Goal: Task Accomplishment & Management: Manage account settings

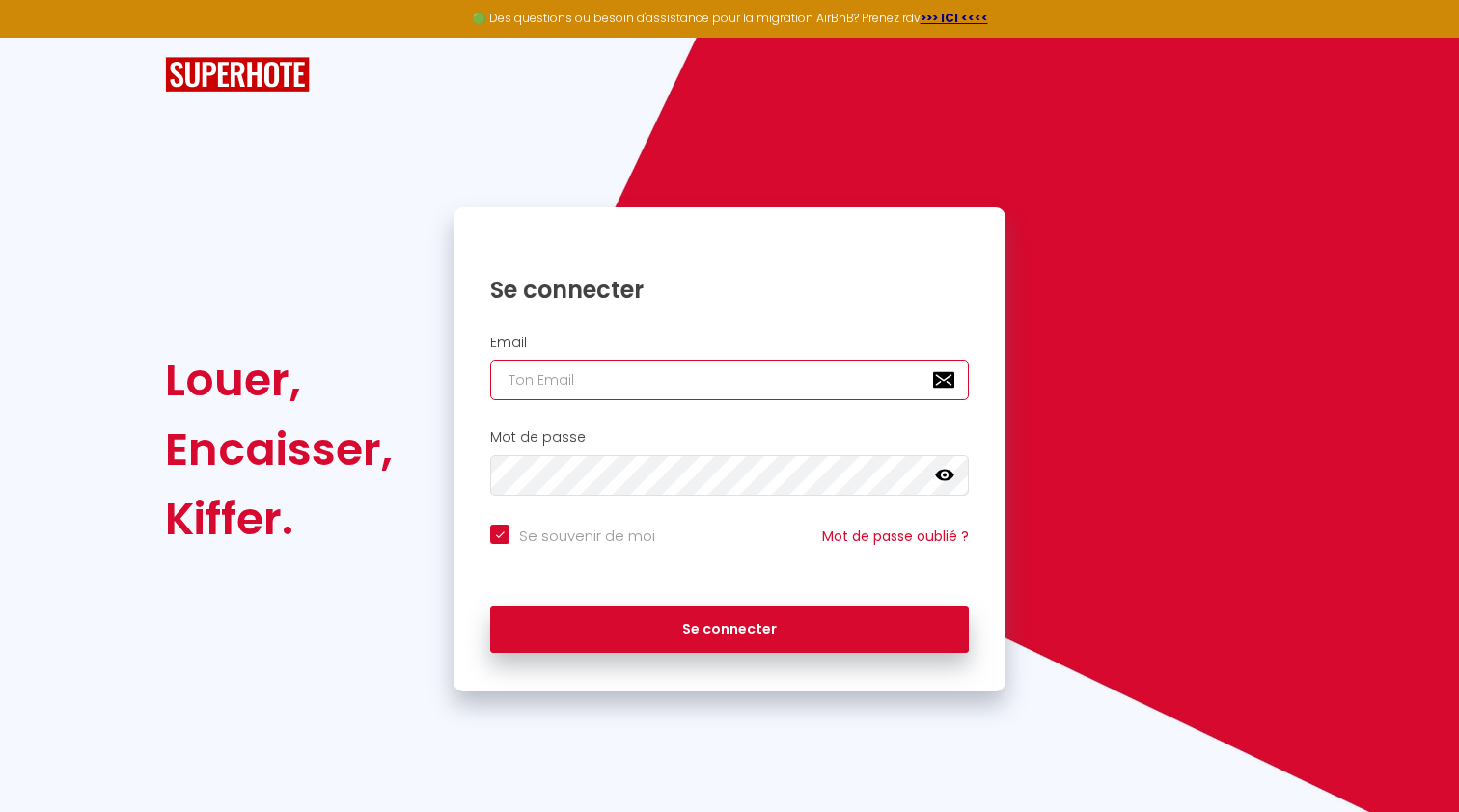
type input "[EMAIL_ADDRESS][DOMAIN_NAME]"
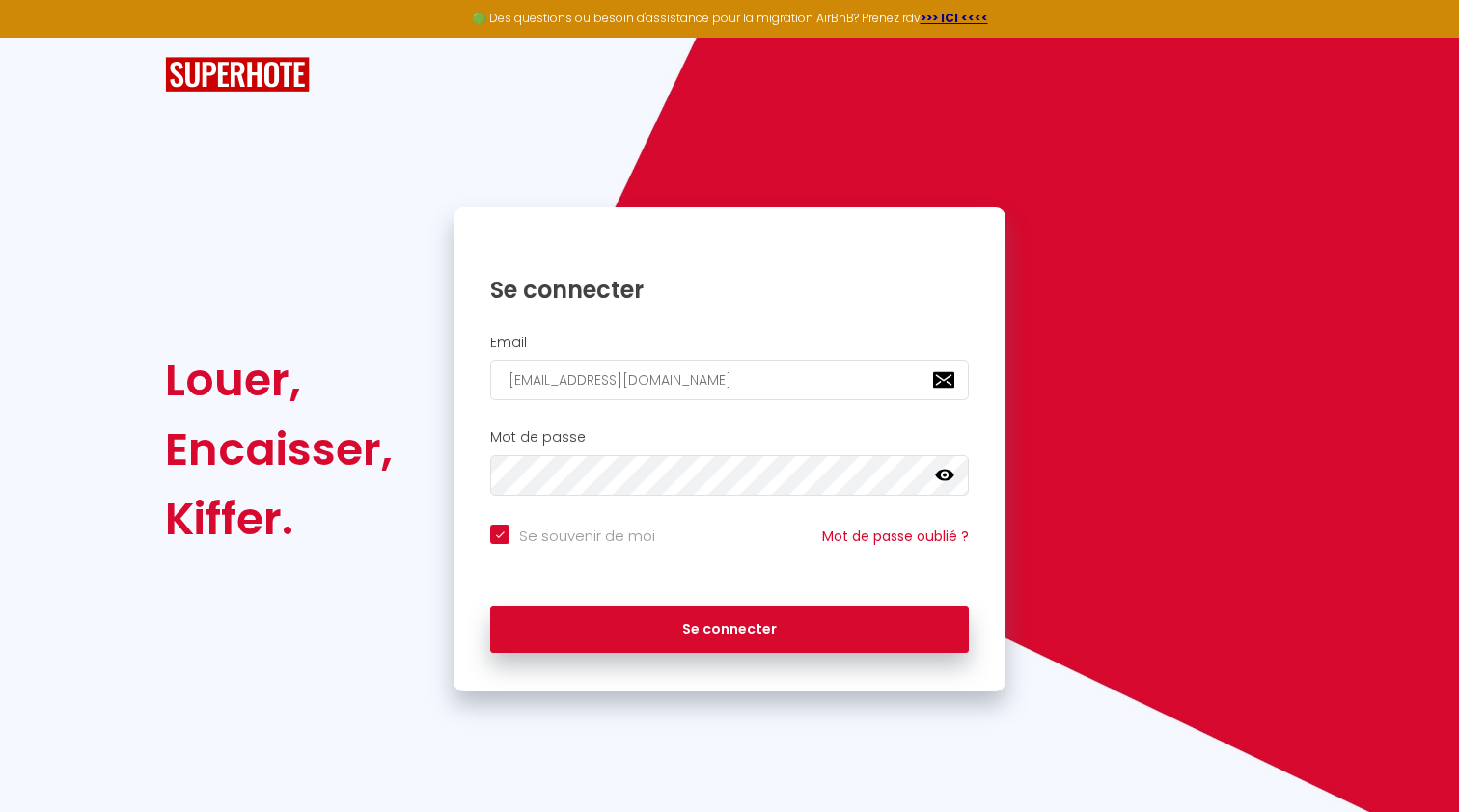
click at [596, 635] on button "Se connecter" at bounding box center [730, 630] width 479 height 48
checkbox input "true"
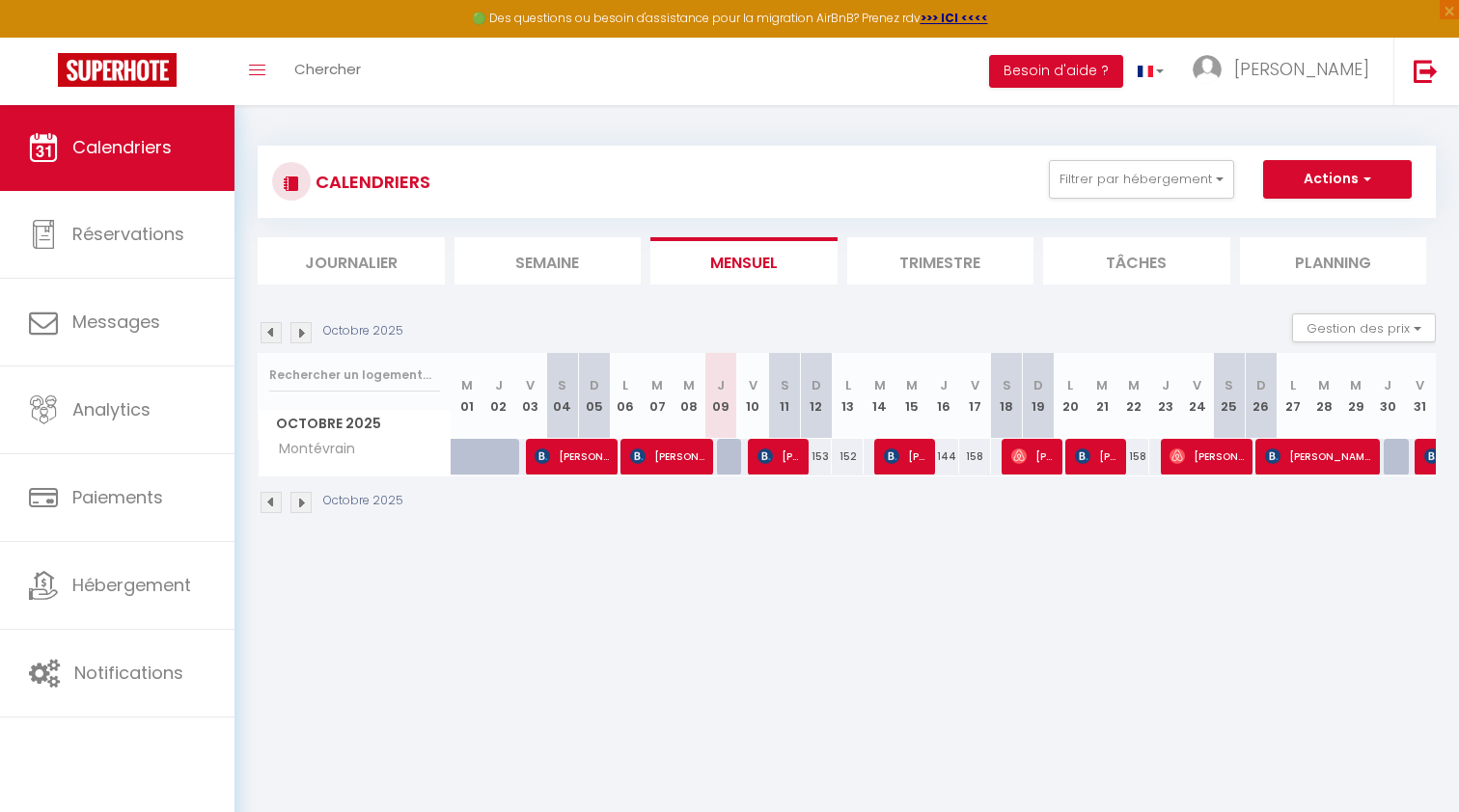
click at [934, 266] on li "Trimestre" at bounding box center [940, 261] width 187 height 47
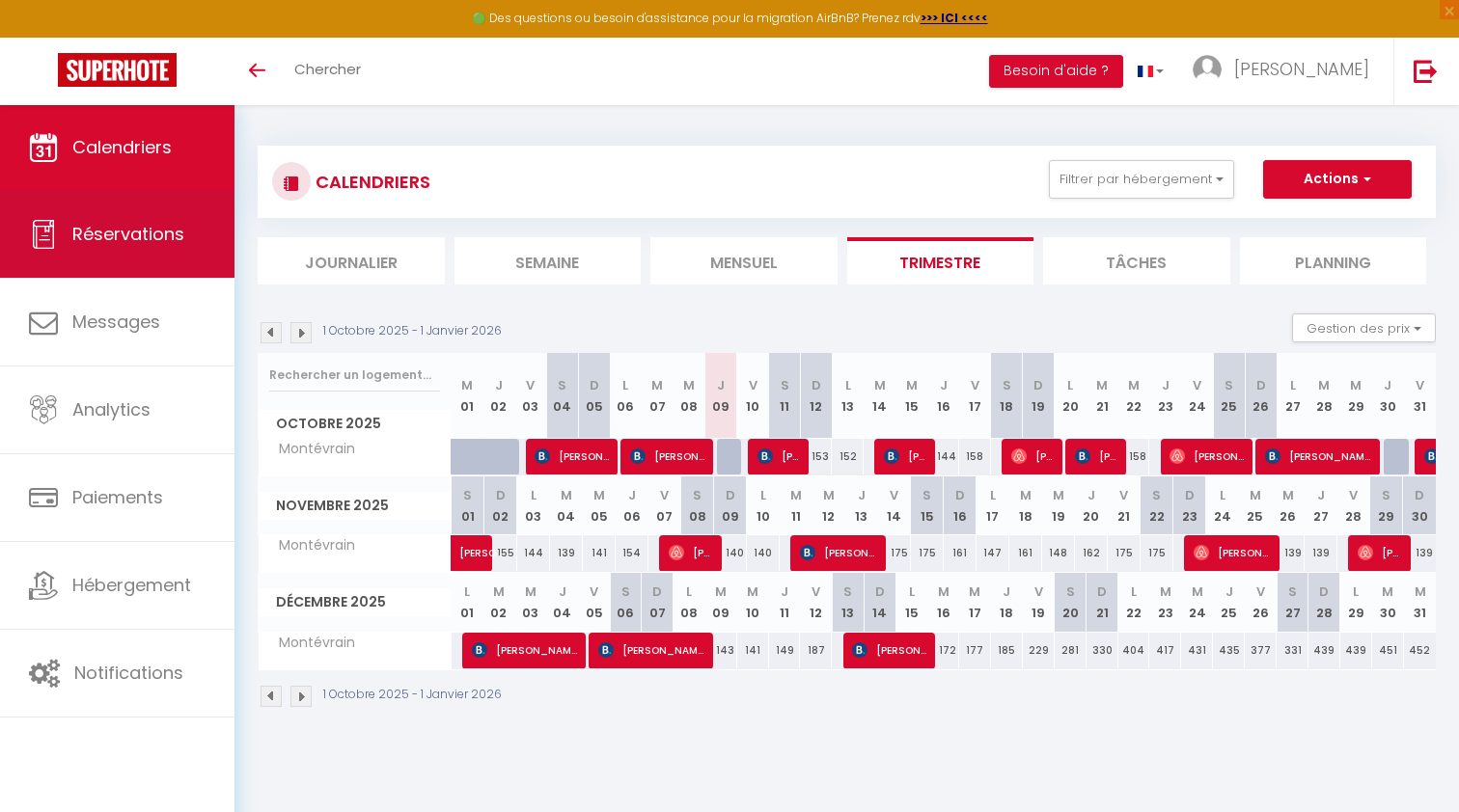
click at [125, 236] on span "Réservations" at bounding box center [129, 233] width 112 height 25
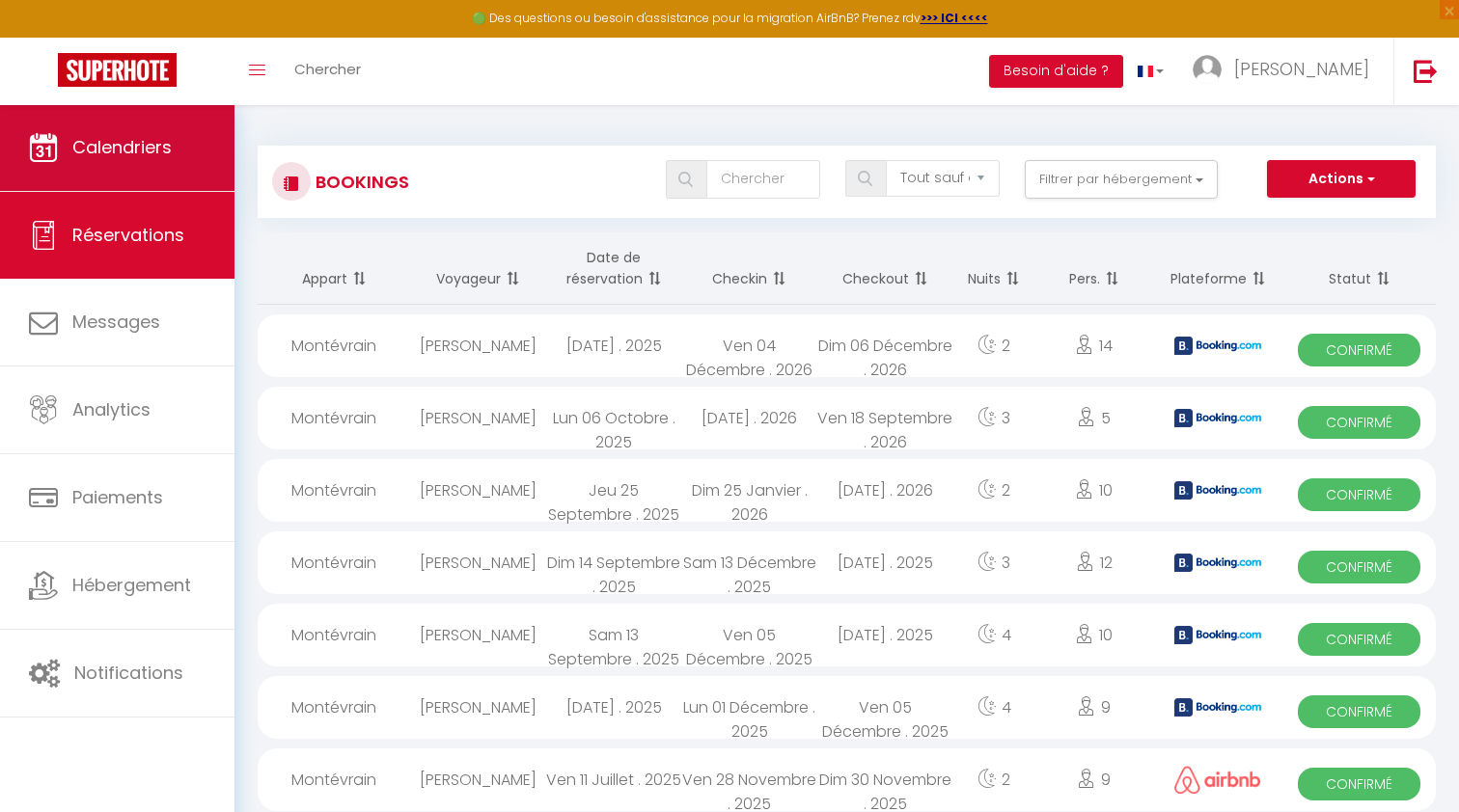
click at [152, 169] on link "Calendriers" at bounding box center [117, 147] width 234 height 86
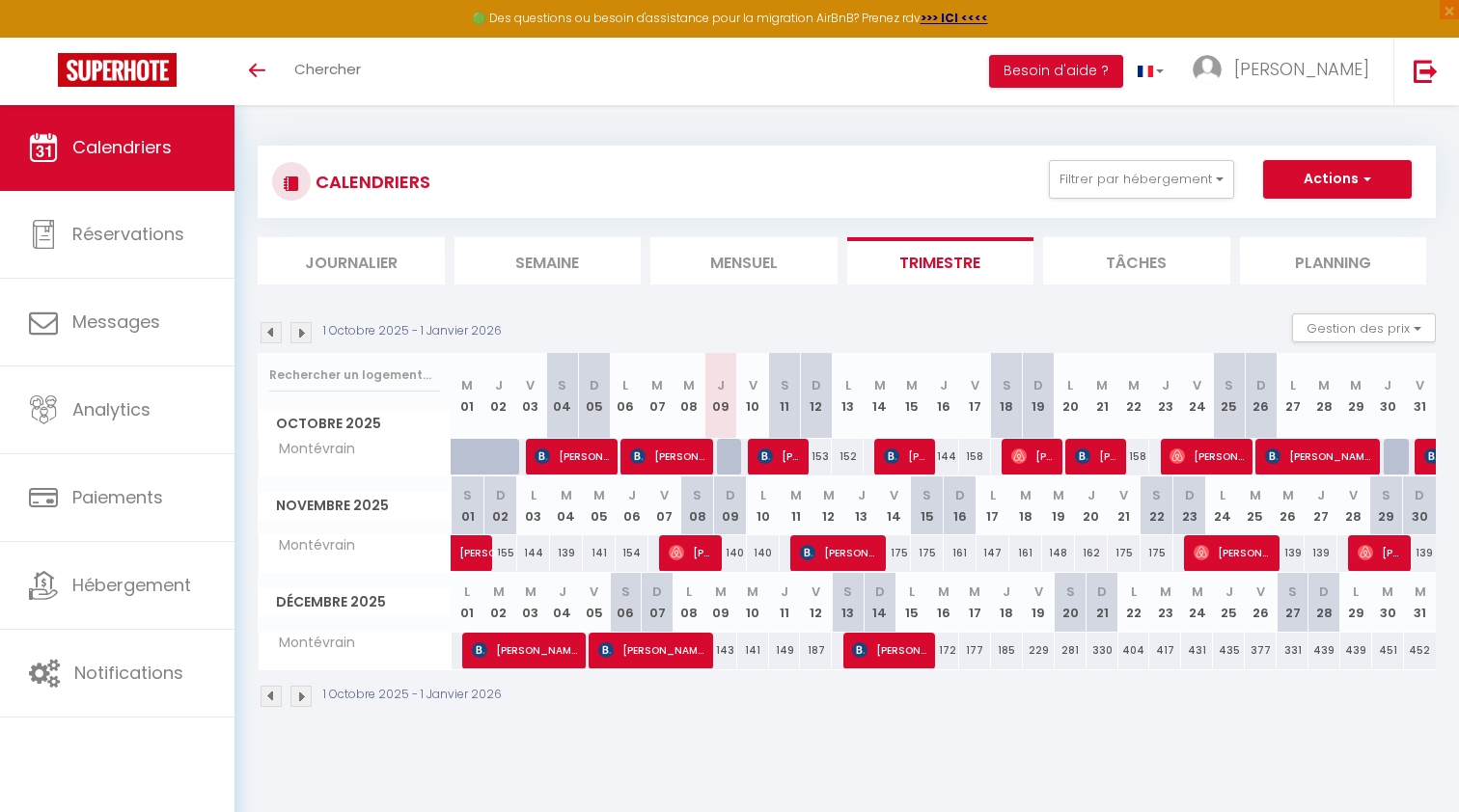
click at [1101, 256] on li "Tâches" at bounding box center [1136, 261] width 187 height 47
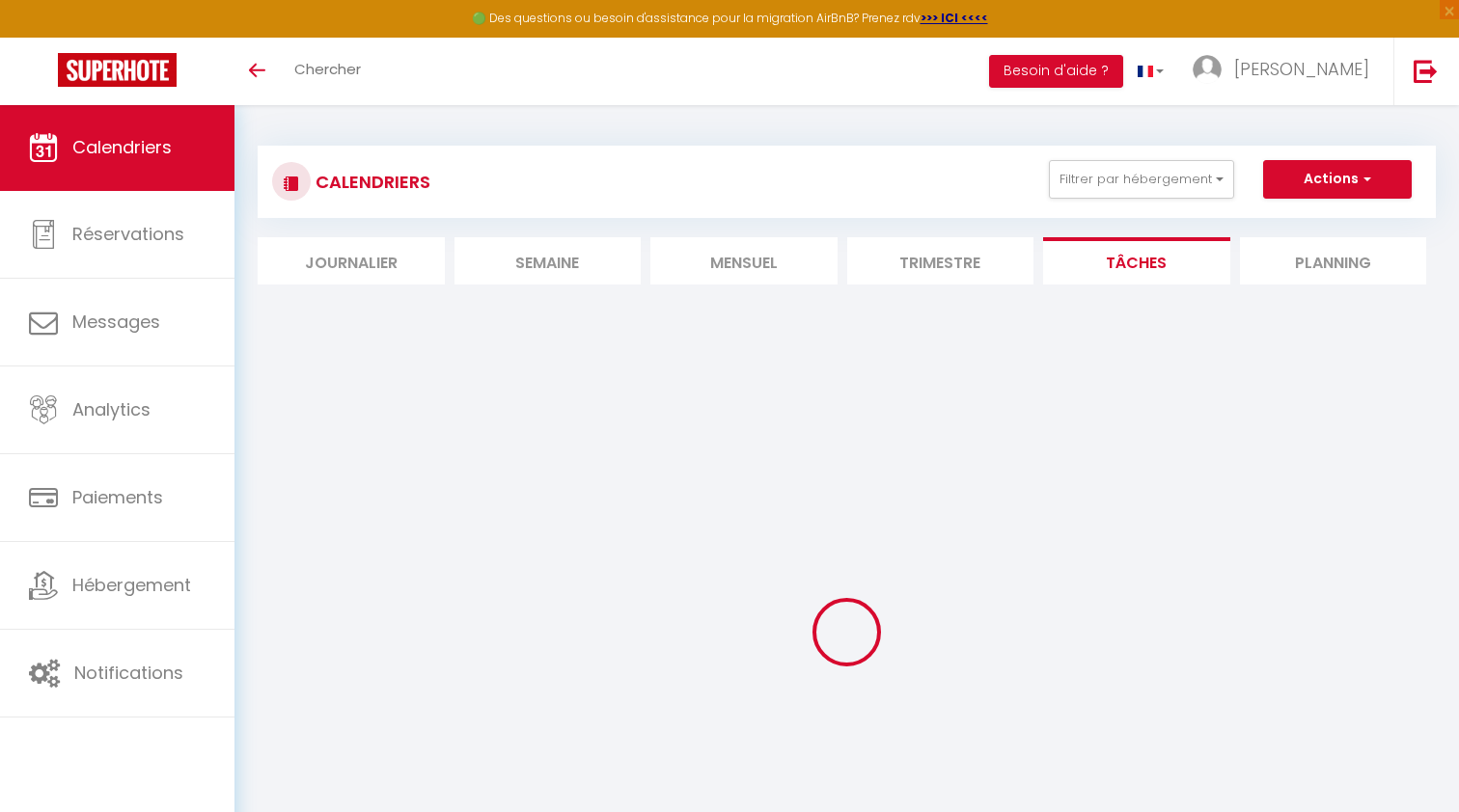
select select
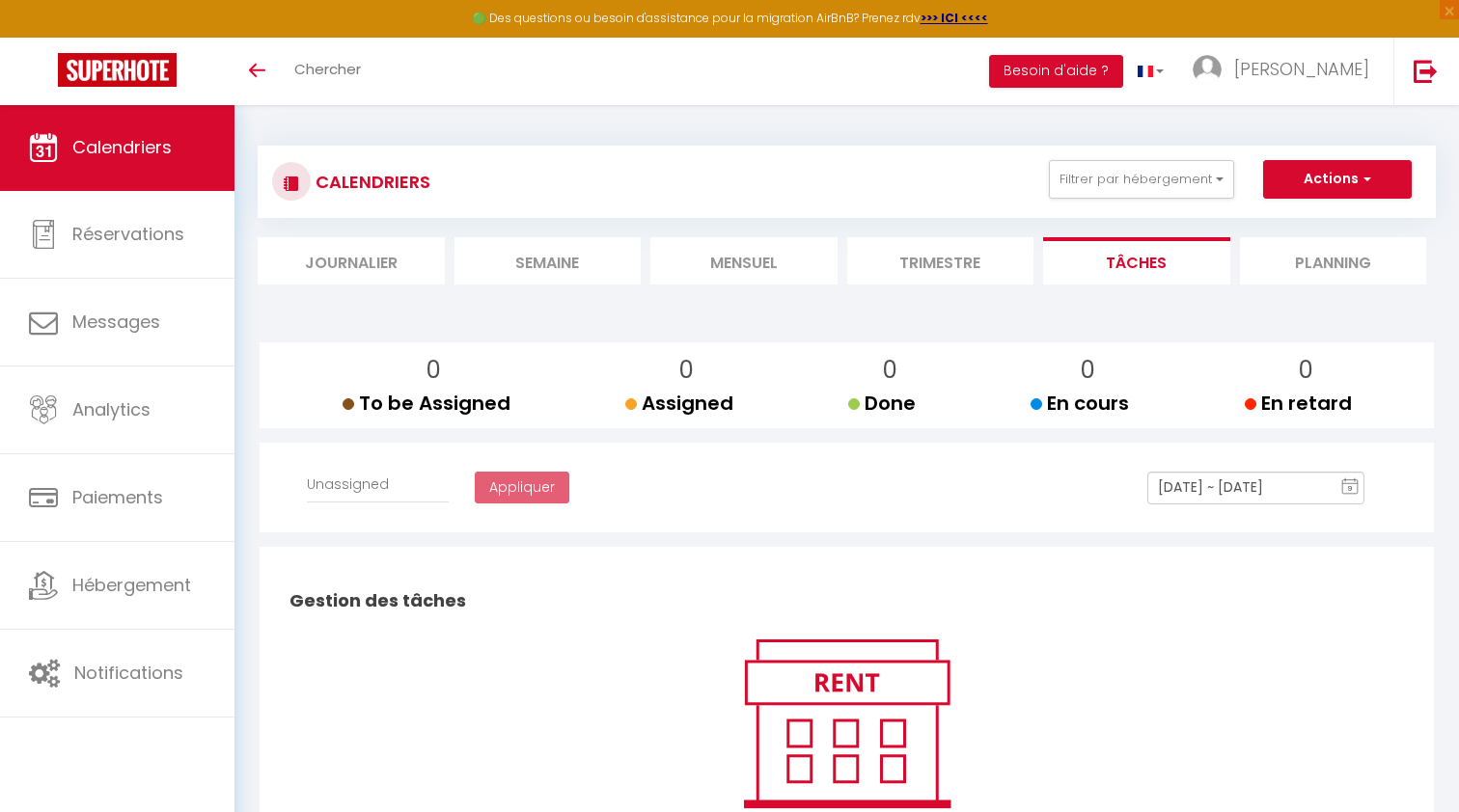
click at [986, 265] on li "Trimestre" at bounding box center [940, 261] width 187 height 47
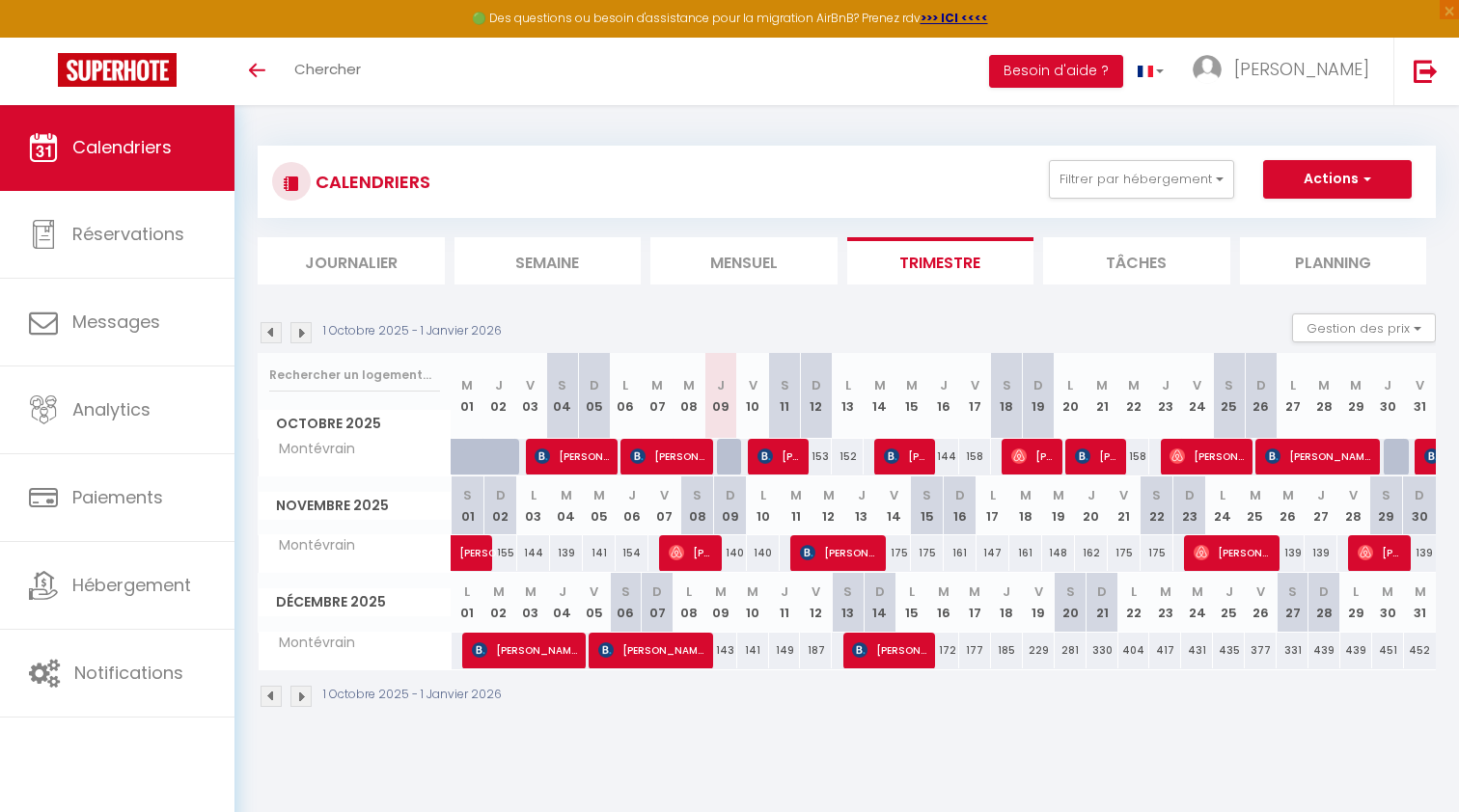
click at [1232, 660] on div "435" at bounding box center [1228, 650] width 31 height 35
type input "435"
type input "Jeu 25 Décembre 2025"
type input "Ven 26 Décembre 2025"
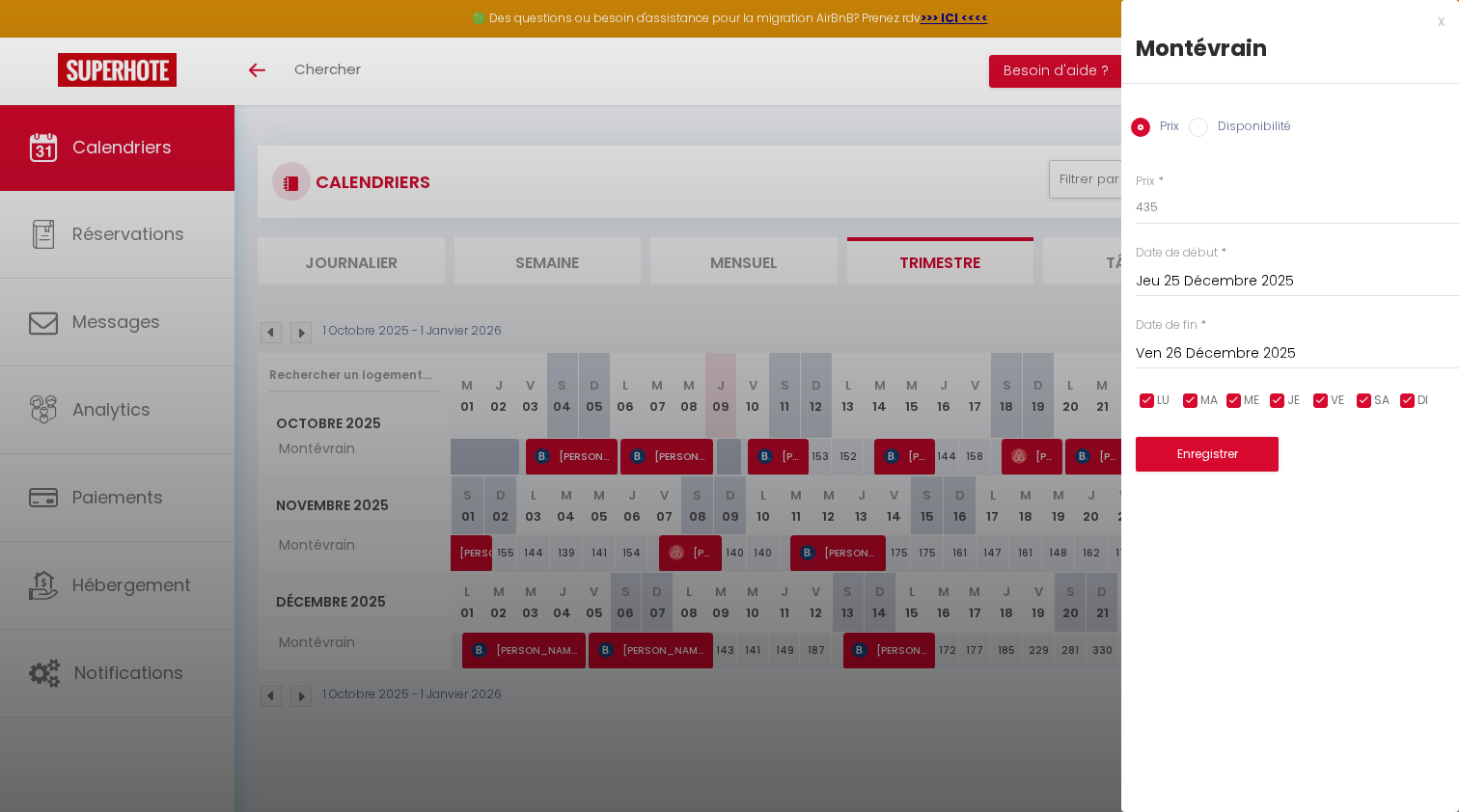
click at [1437, 27] on div "x" at bounding box center [1282, 22] width 323 height 24
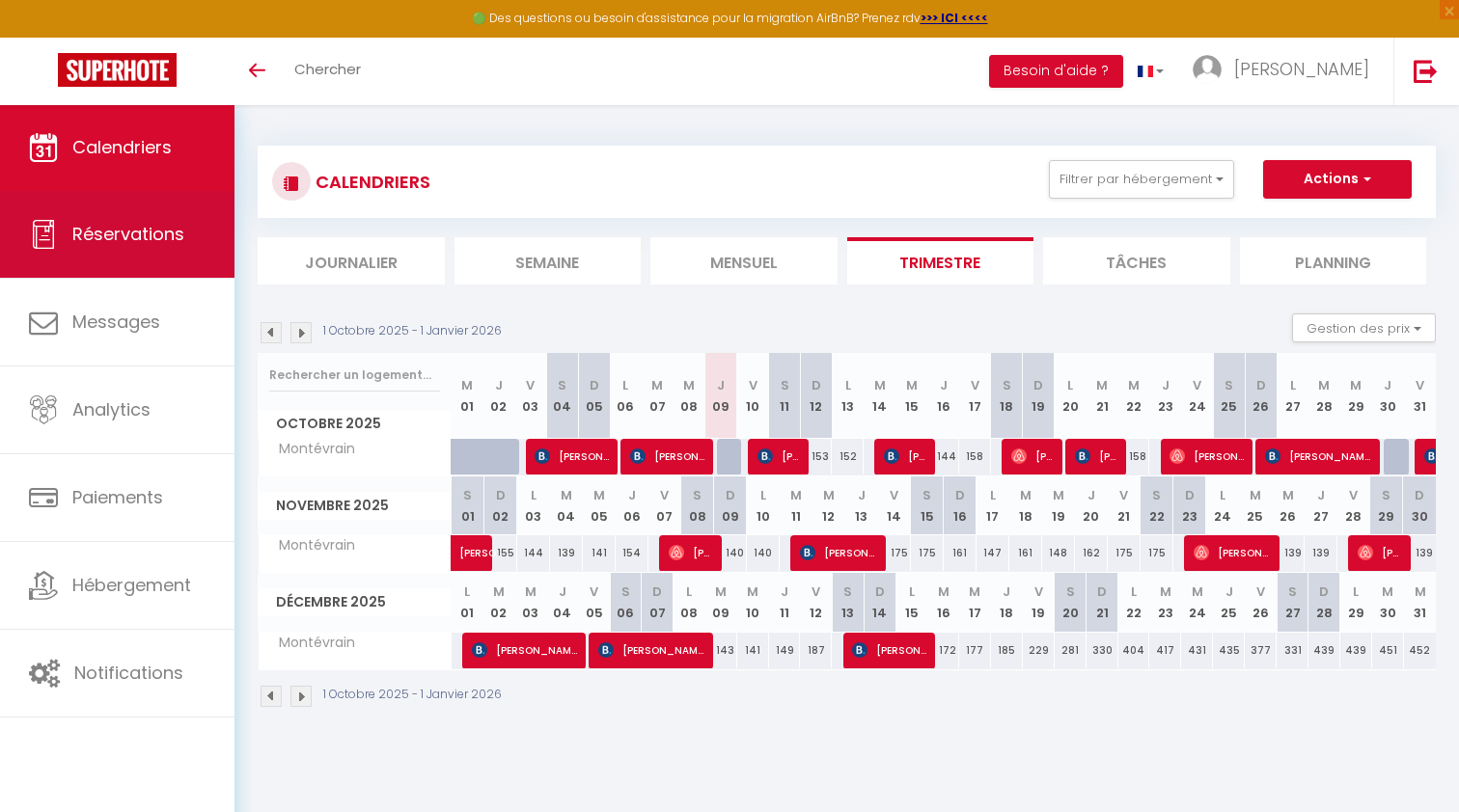
click at [137, 252] on link "Réservations" at bounding box center [117, 234] width 234 height 86
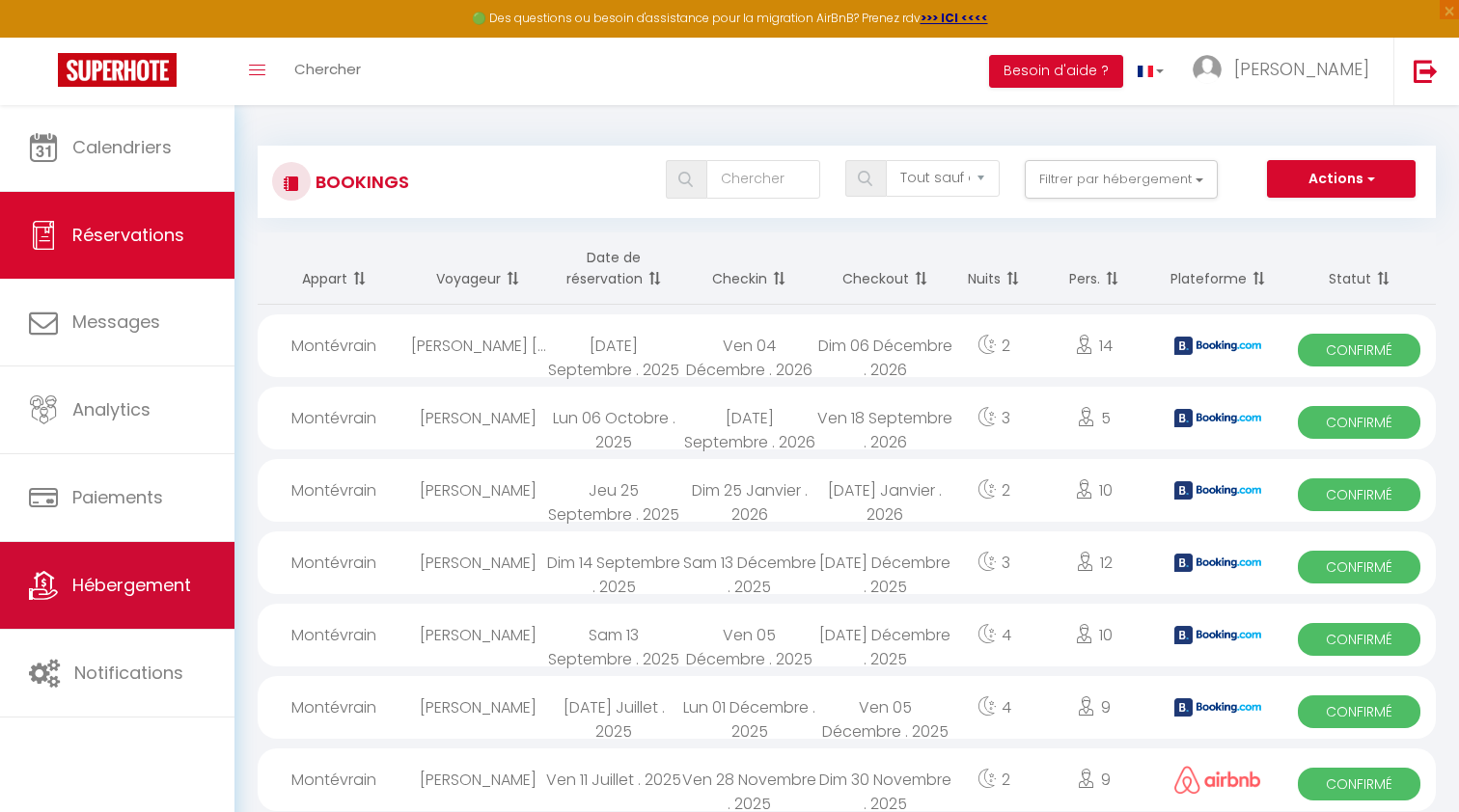
click at [130, 609] on link "Hébergement" at bounding box center [117, 585] width 234 height 86
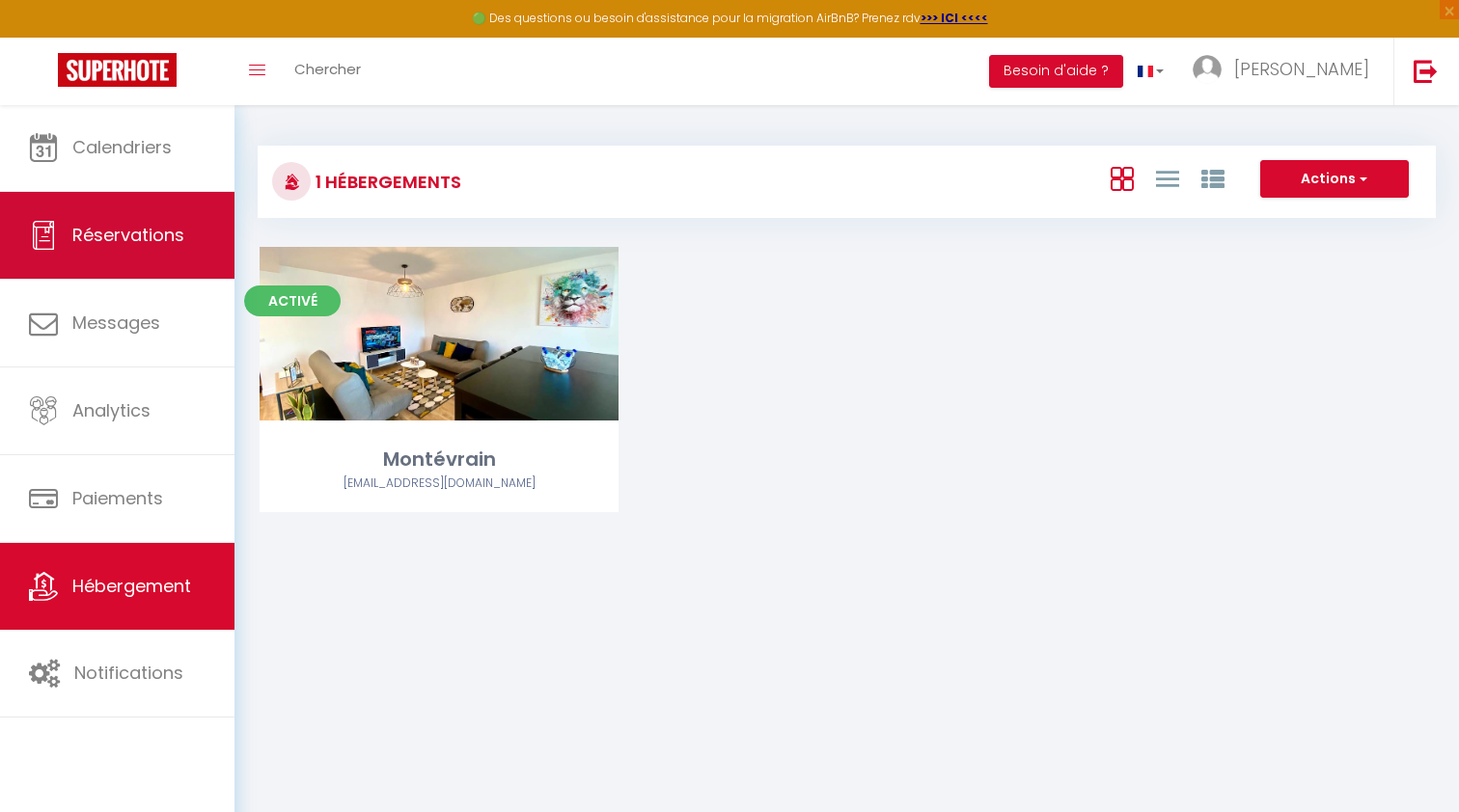
click at [130, 258] on link "Réservations" at bounding box center [117, 235] width 234 height 86
select select "not_cancelled"
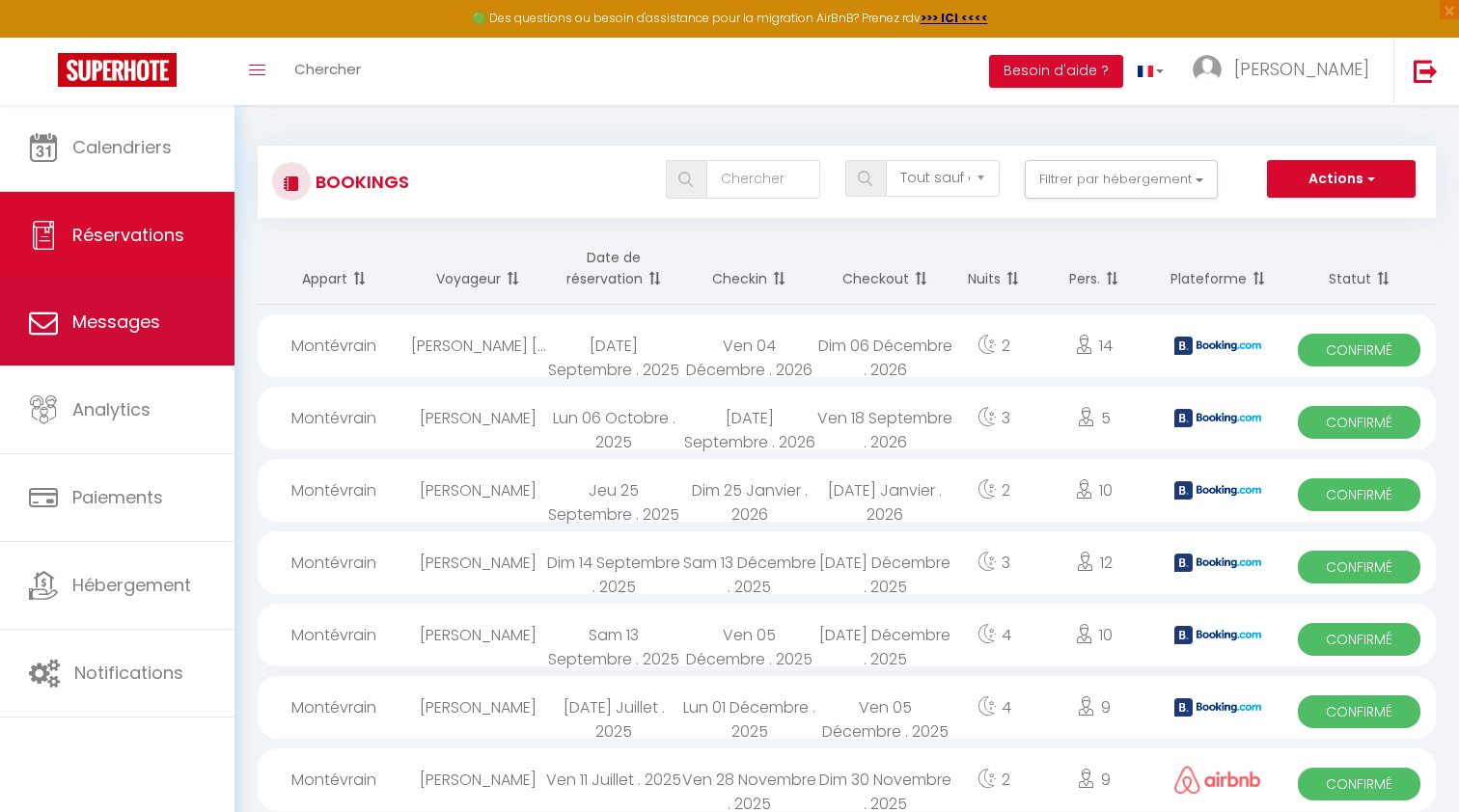
click at [139, 347] on link "Messages" at bounding box center [117, 322] width 234 height 86
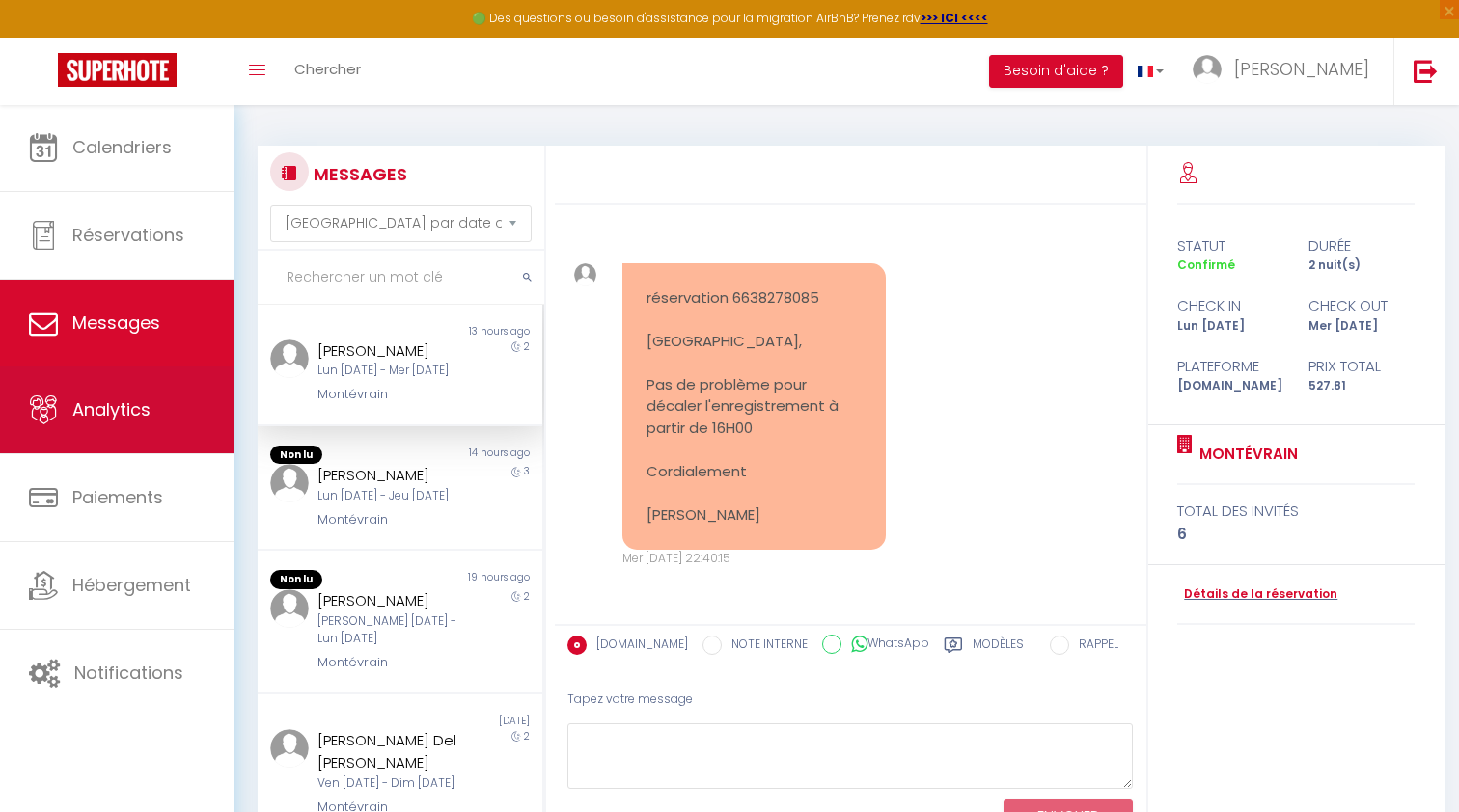
scroll to position [499, 0]
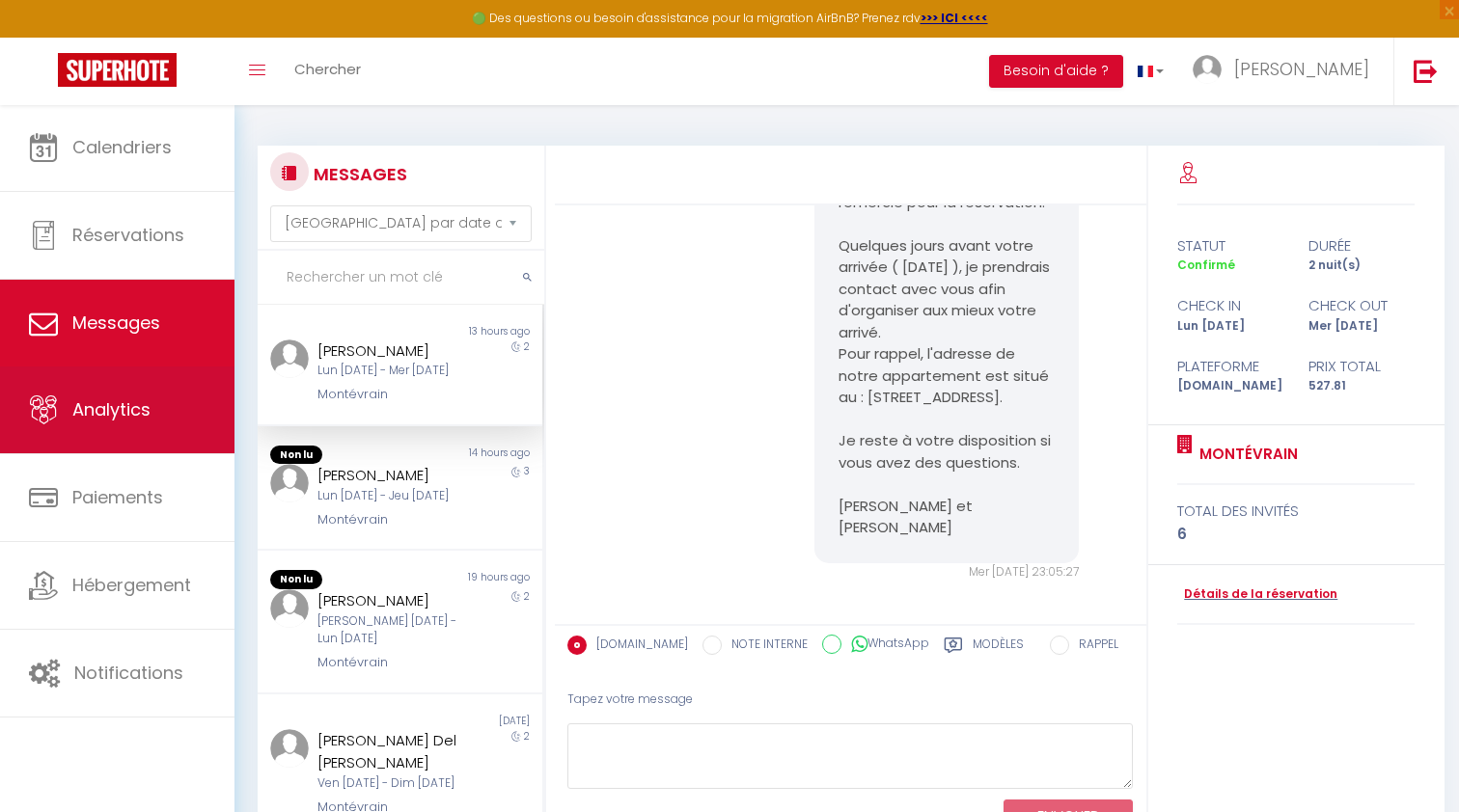
click at [138, 432] on link "Analytics" at bounding box center [117, 410] width 234 height 86
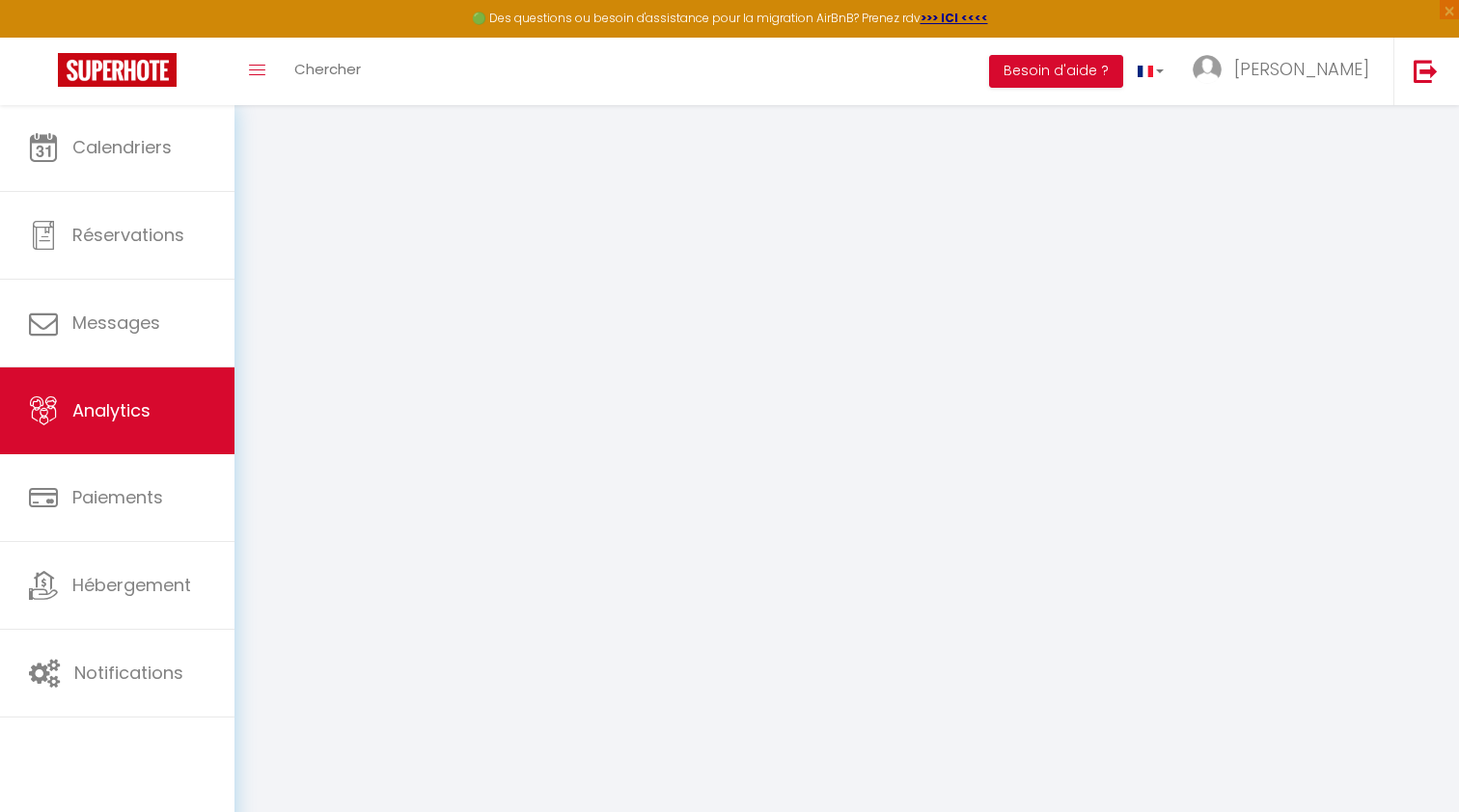
select select "2025"
select select "10"
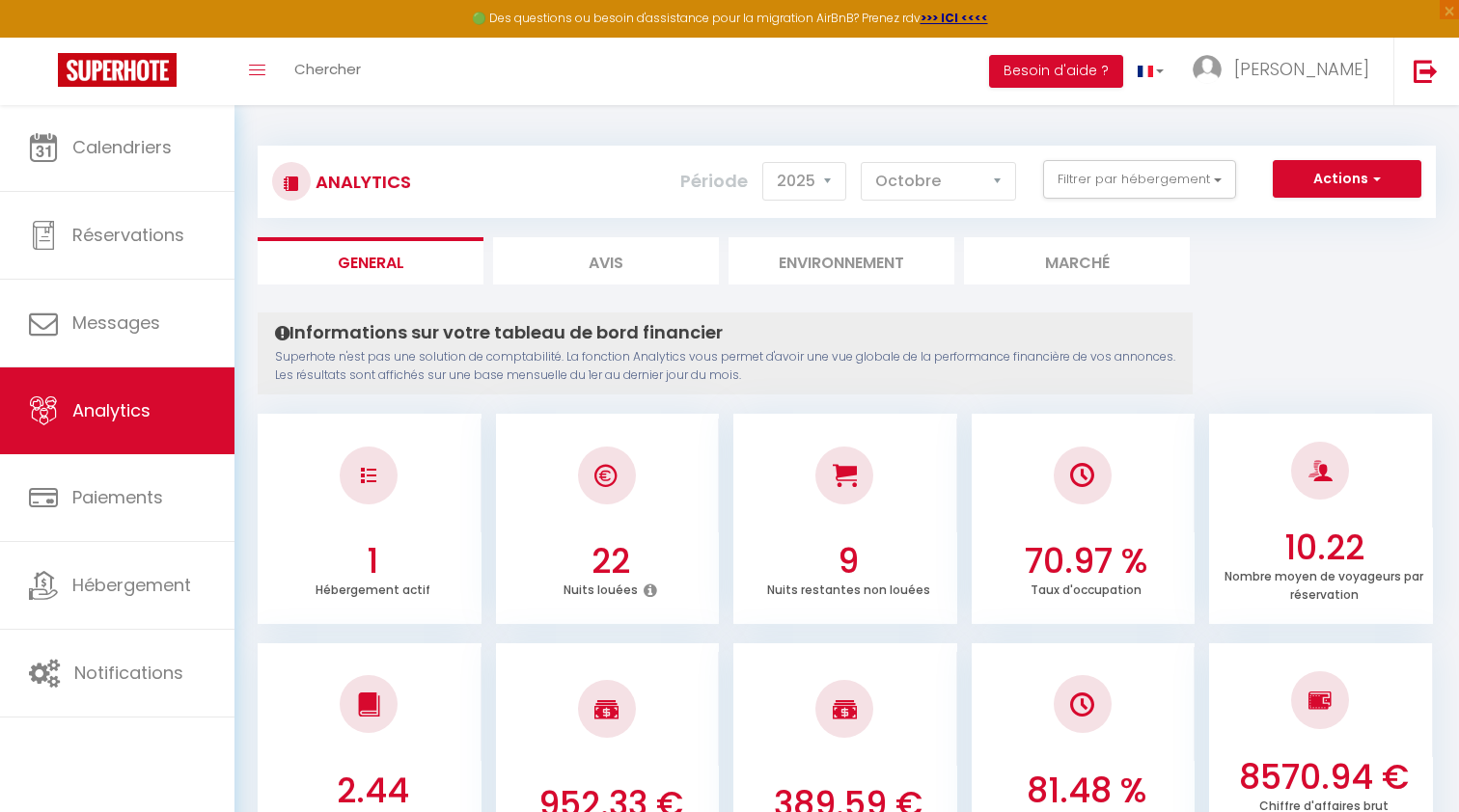
click at [1333, 183] on button "Actions" at bounding box center [1346, 178] width 148 height 38
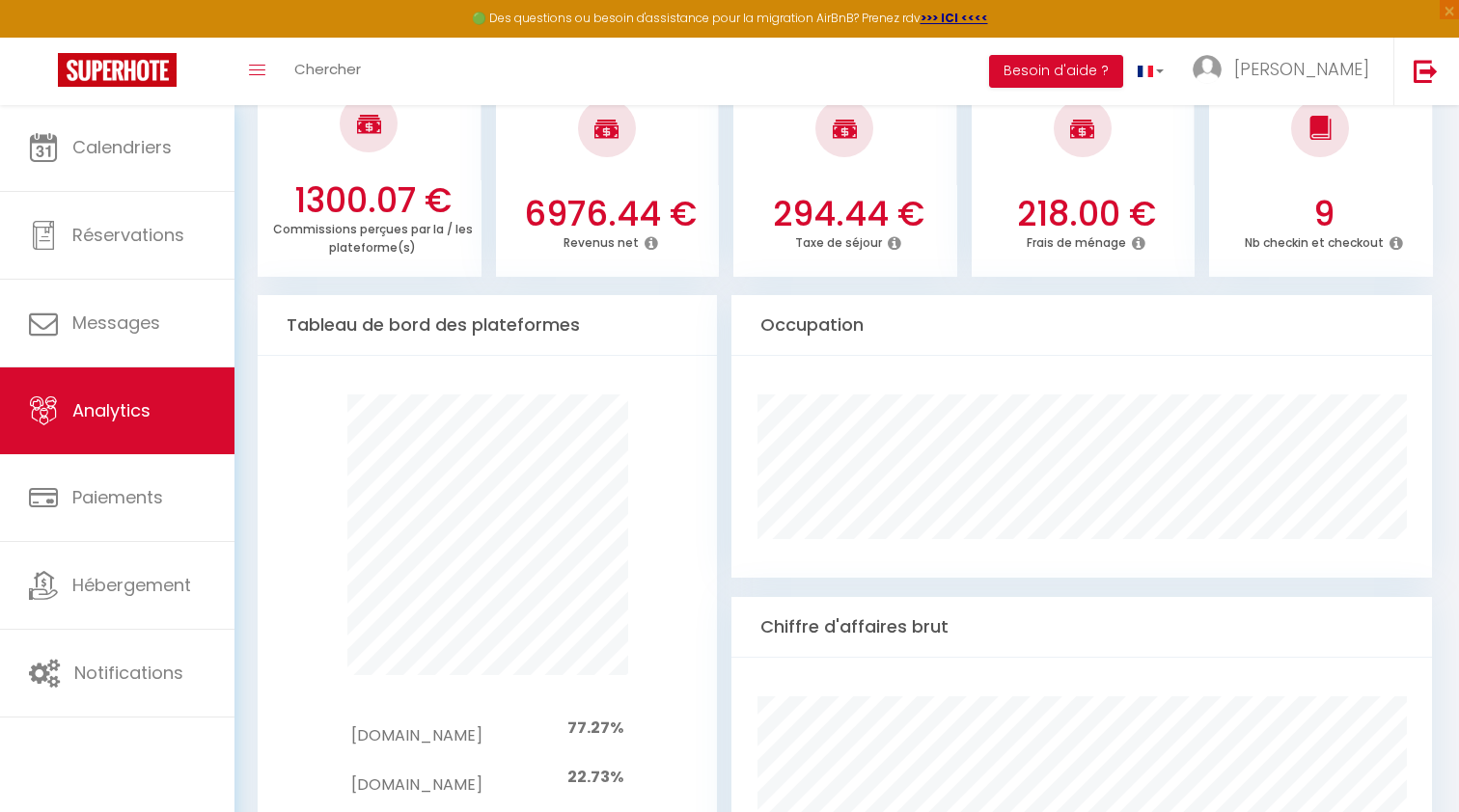
scroll to position [792, 0]
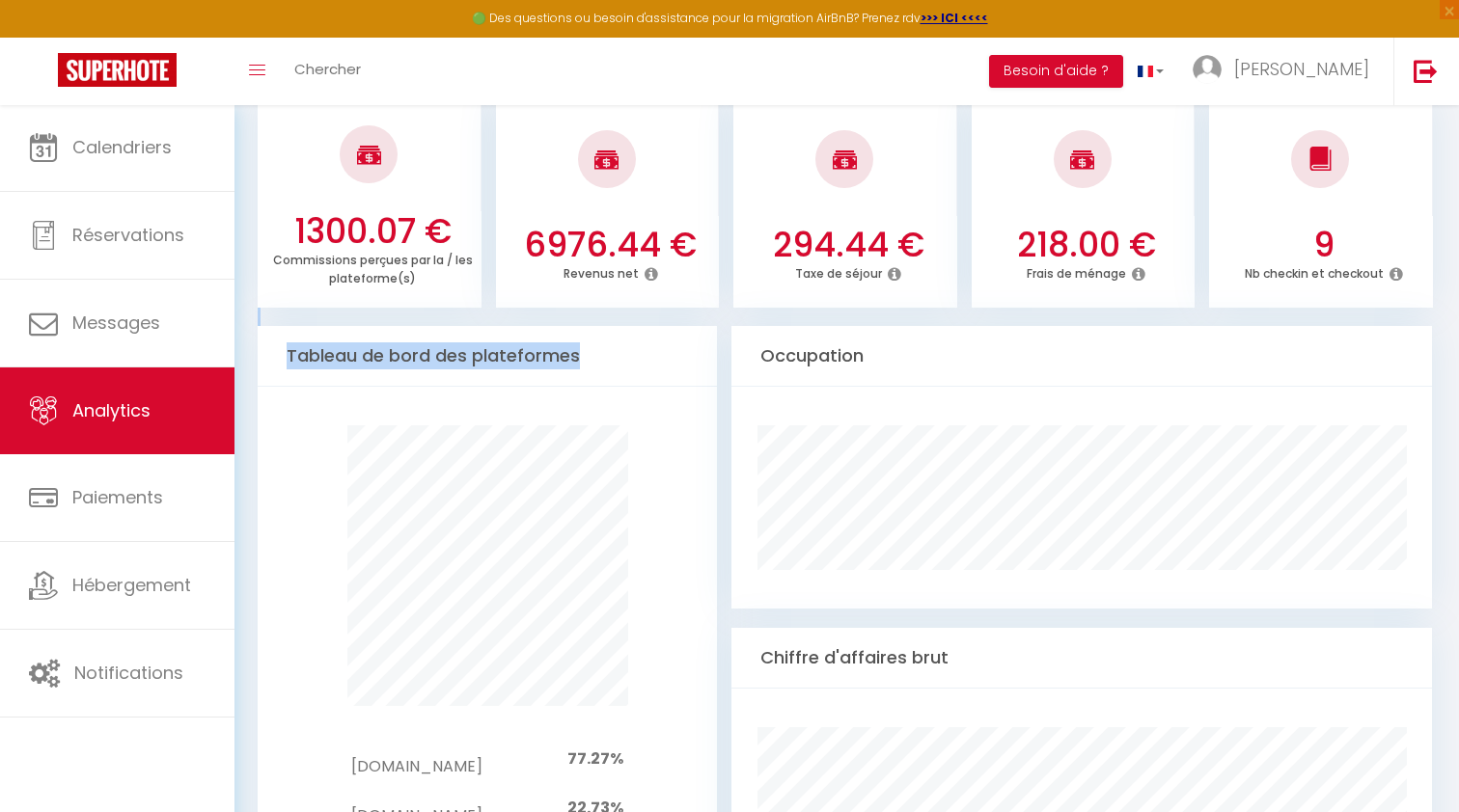
drag, startPoint x: 709, startPoint y: 358, endPoint x: 1129, endPoint y: 318, distance: 421.9
drag, startPoint x: 664, startPoint y: 360, endPoint x: 814, endPoint y: 395, distance: 154.0
click at [665, 360] on div "Tableau de bord des plateformes" at bounding box center [488, 356] width 459 height 61
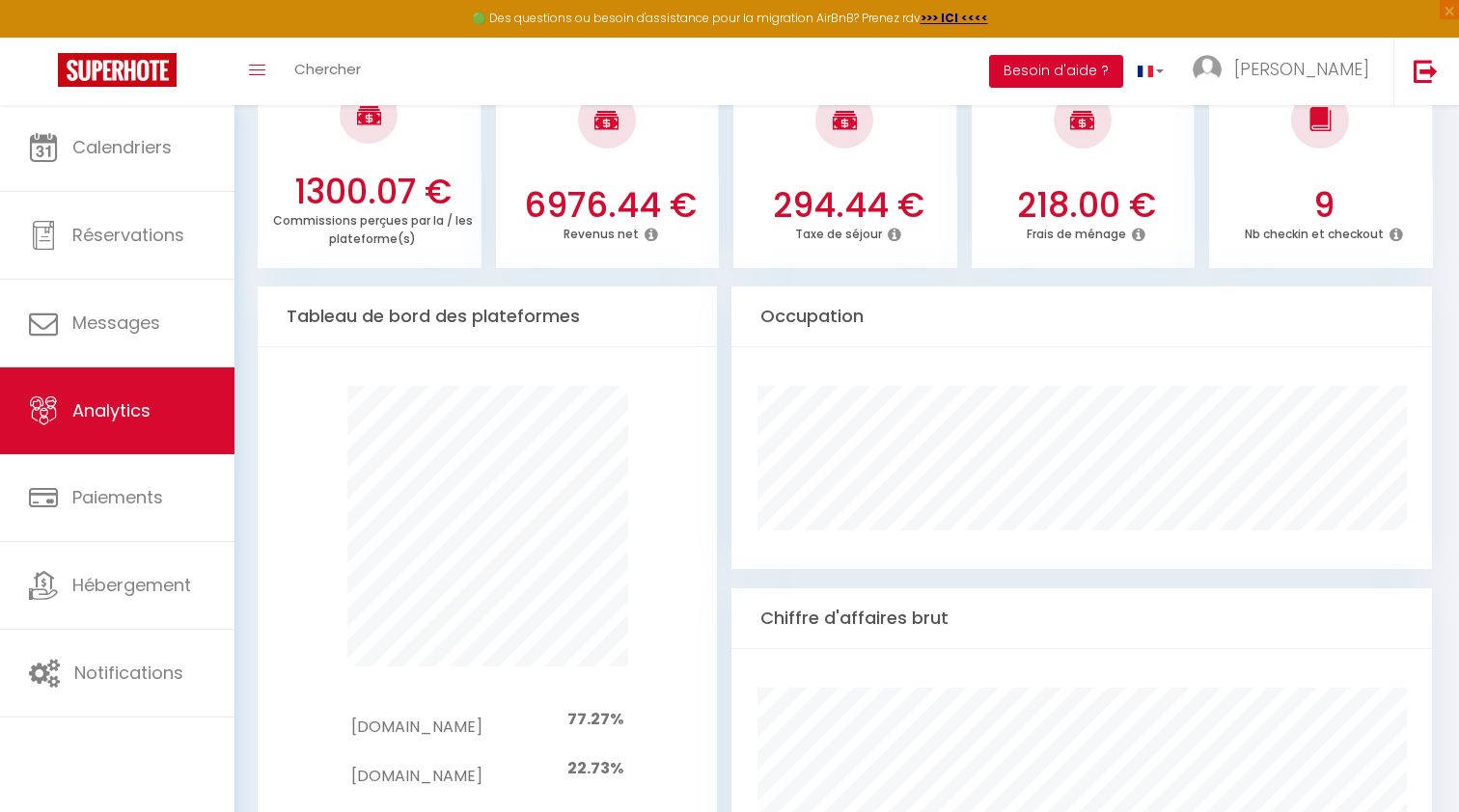
scroll to position [825, 0]
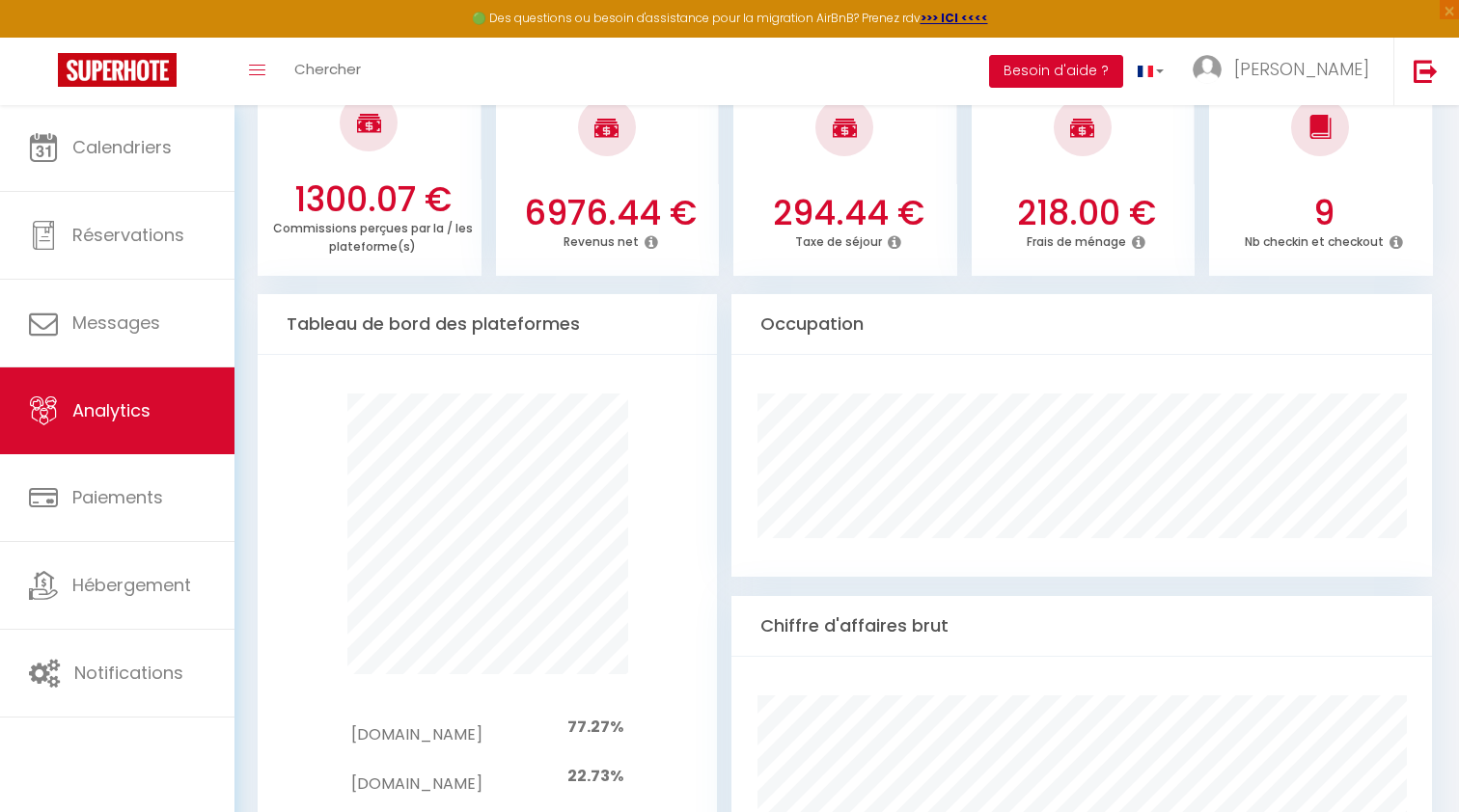
click at [1101, 73] on button "Besoin d'aide ?" at bounding box center [1056, 71] width 134 height 32
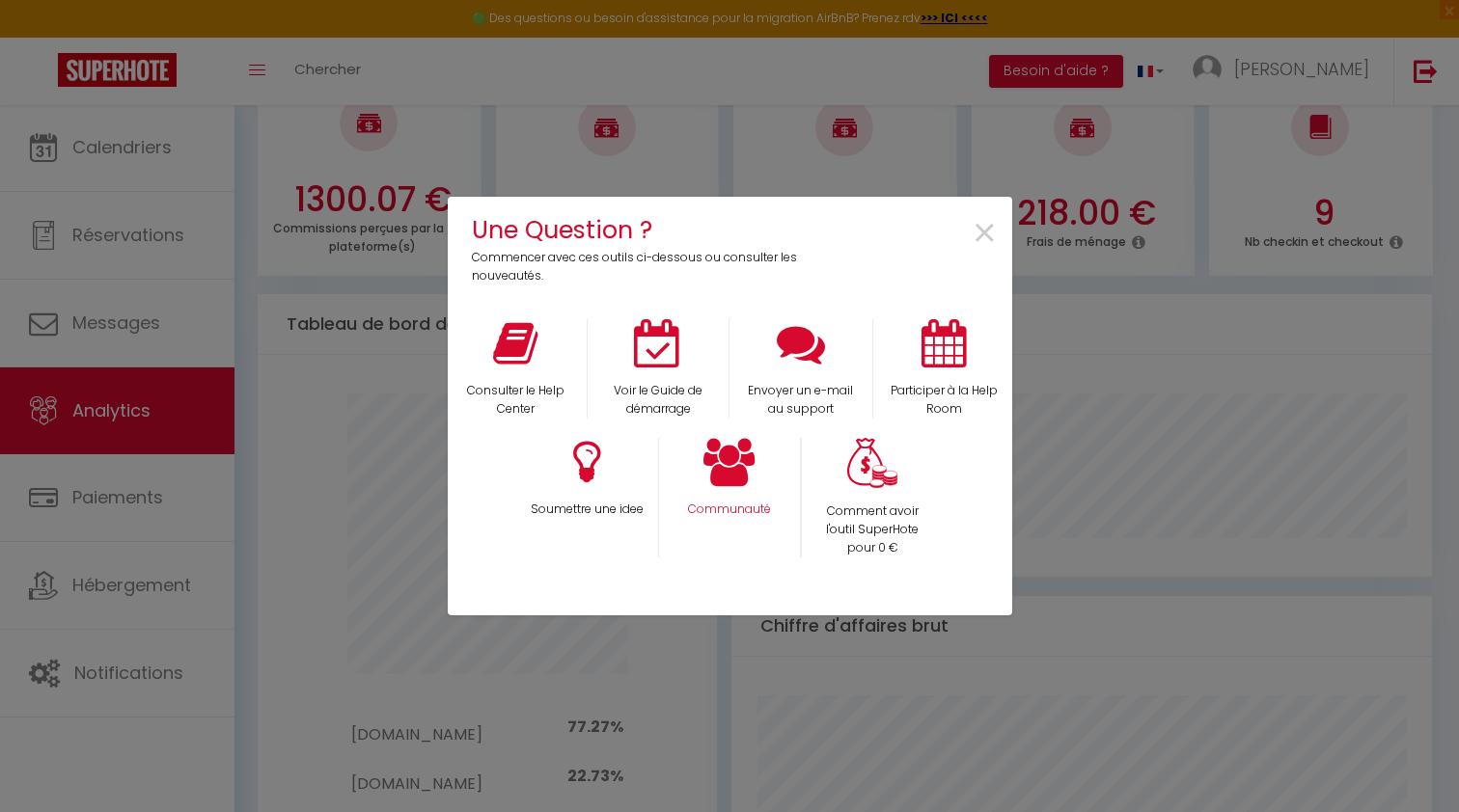
click at [732, 464] on icon at bounding box center [729, 461] width 52 height 48
click at [976, 234] on span "×" at bounding box center [984, 233] width 26 height 61
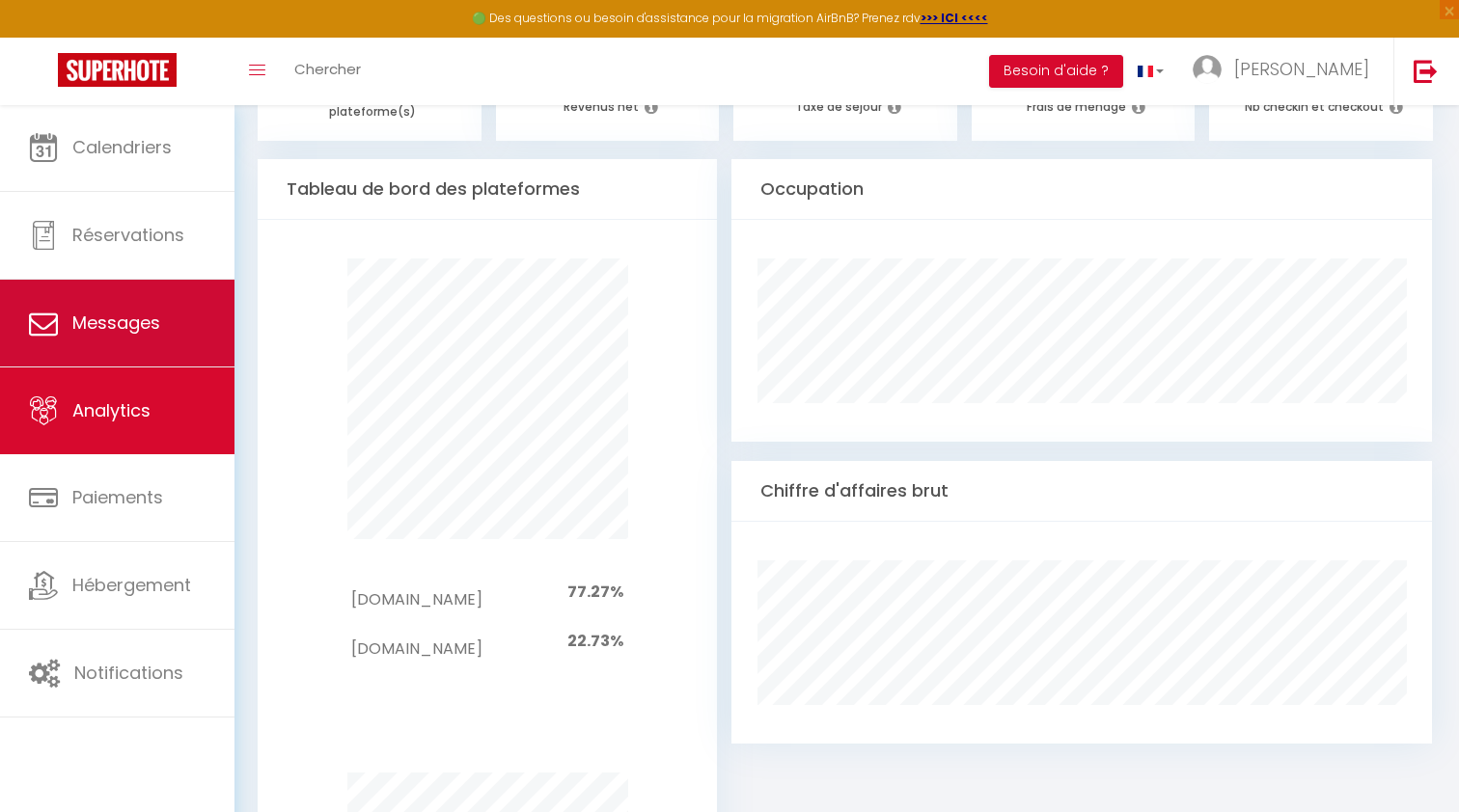
scroll to position [965, 0]
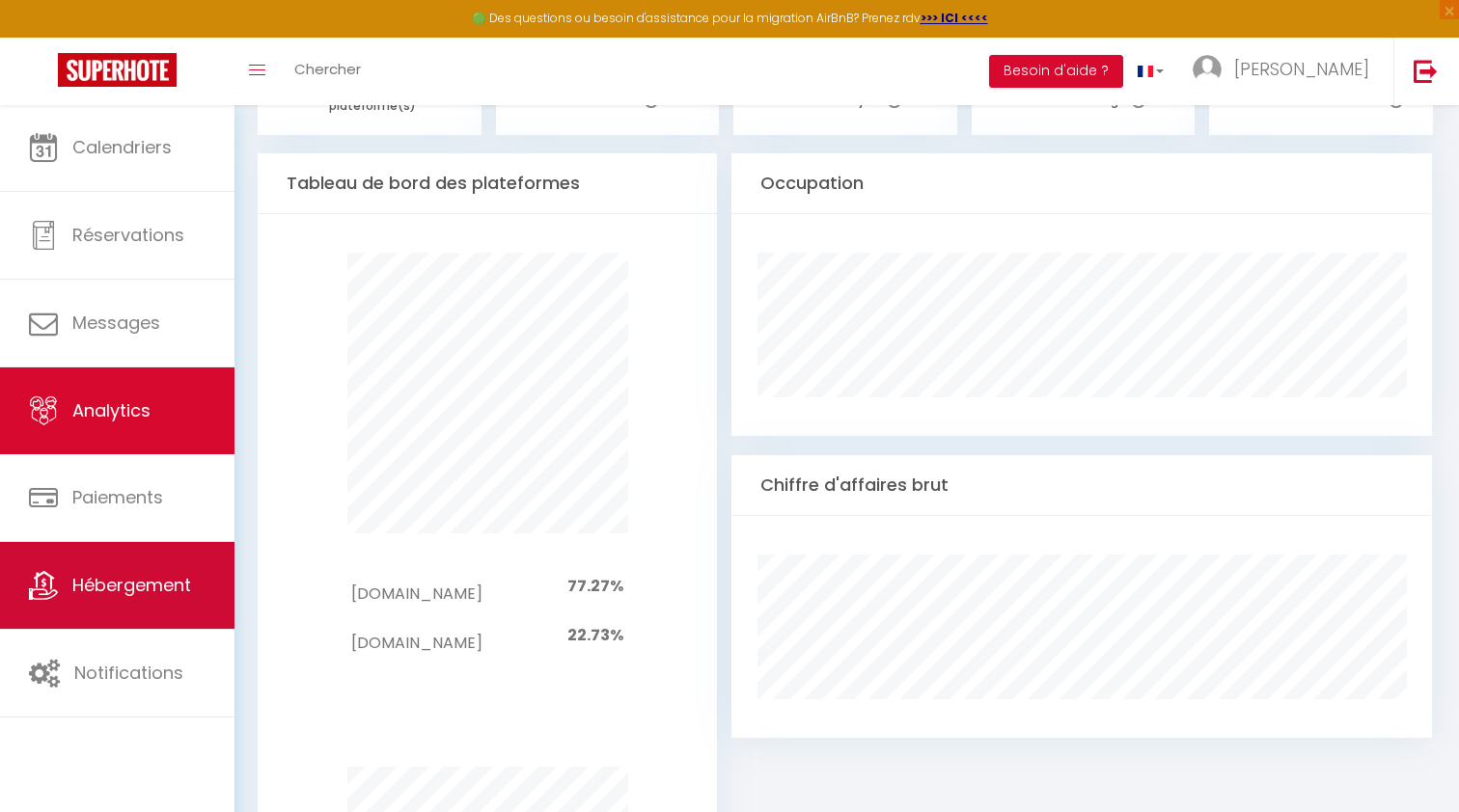
click at [145, 568] on link "Hébergement" at bounding box center [117, 585] width 234 height 86
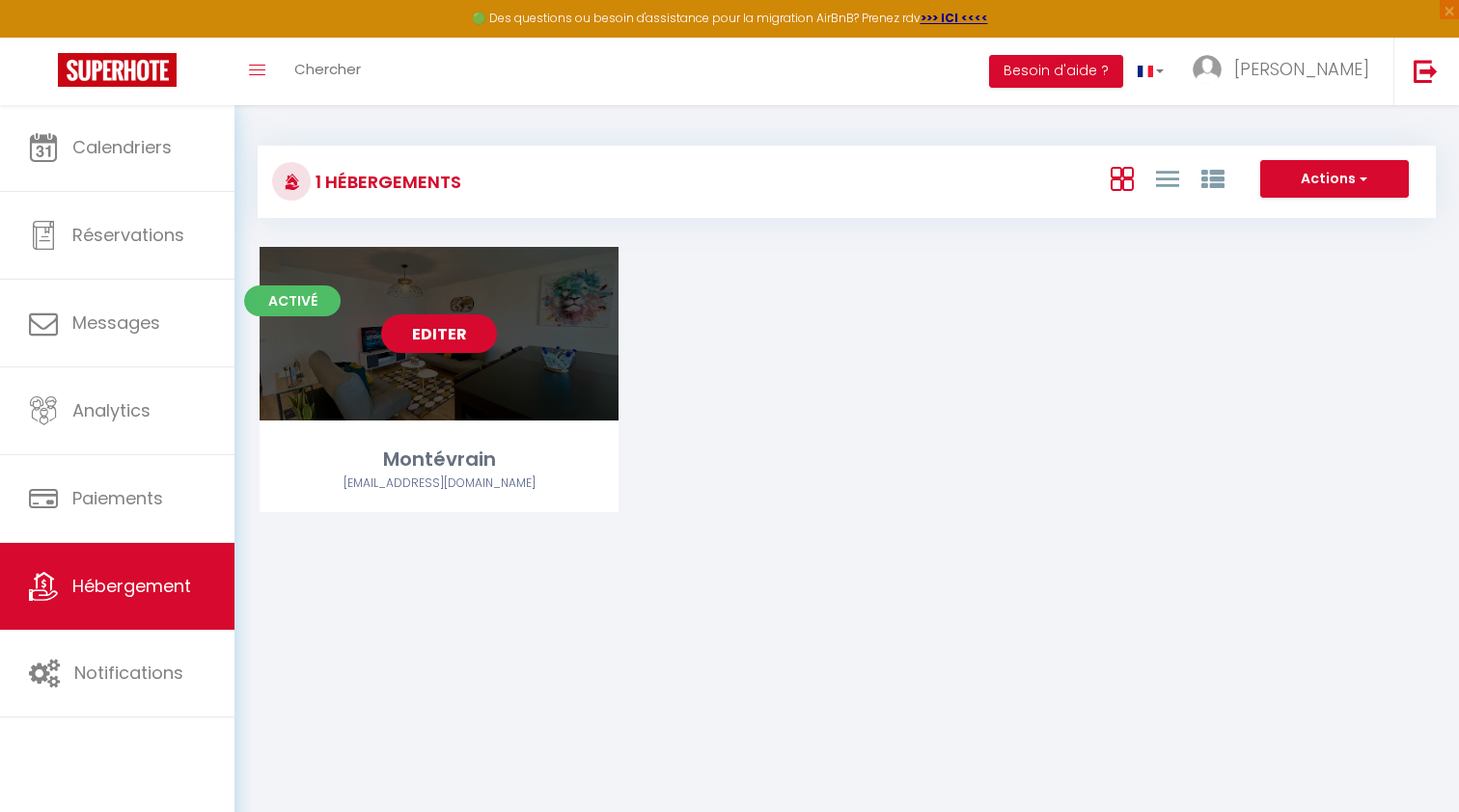
click at [437, 335] on link "Editer" at bounding box center [439, 333] width 116 height 38
select select "3"
select select "2"
select select "1"
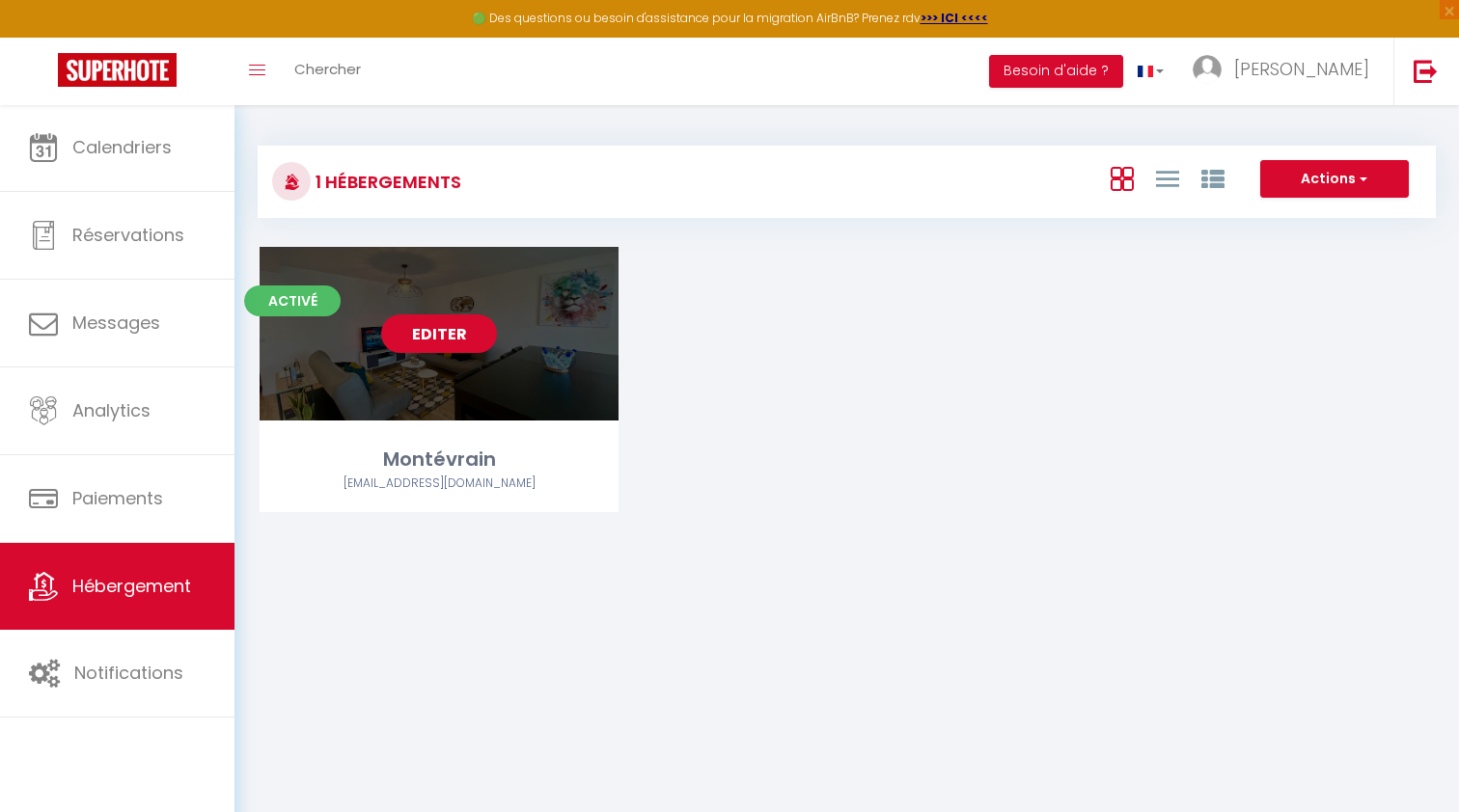
select select "28"
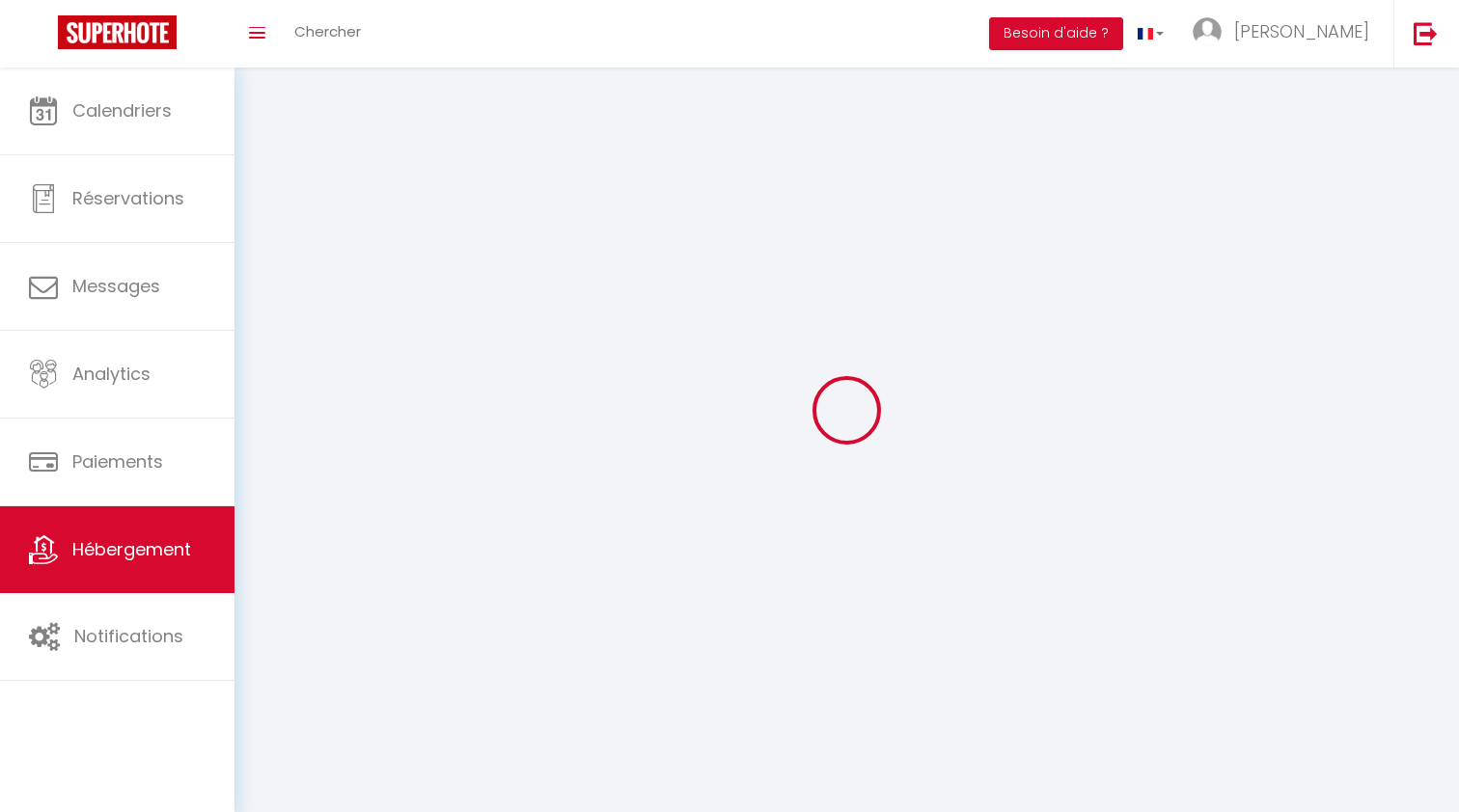
select select
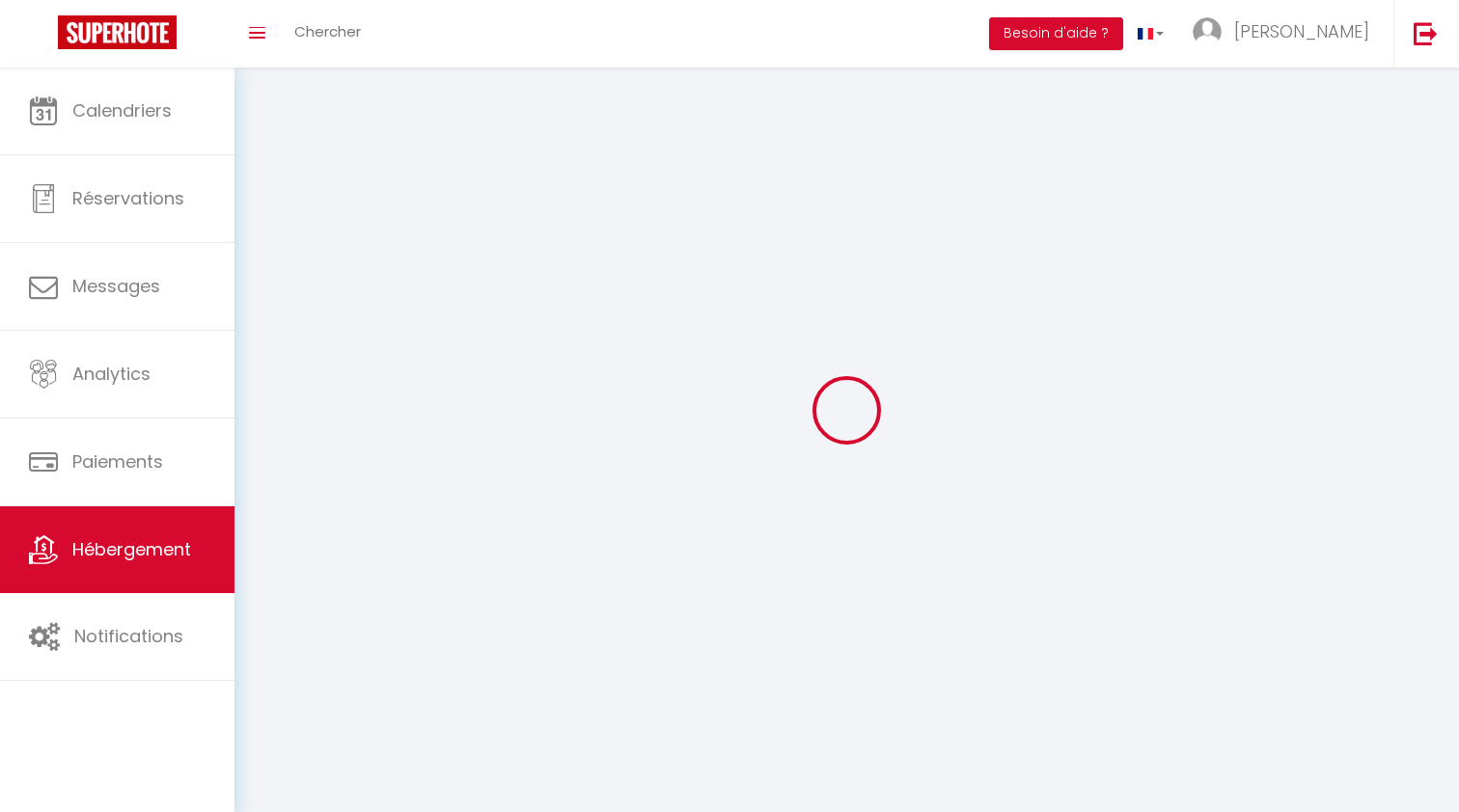
select select
checkbox input "false"
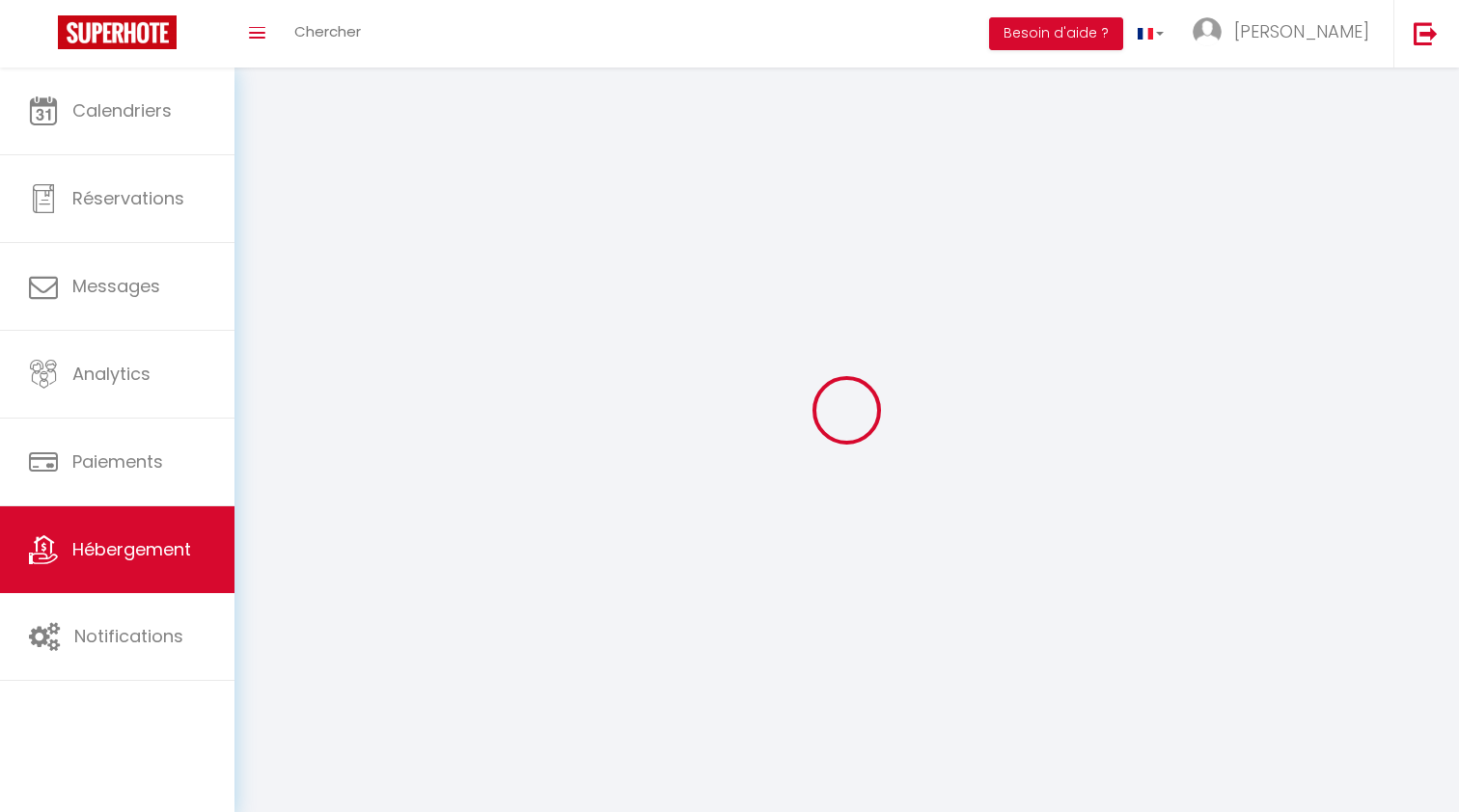
select select
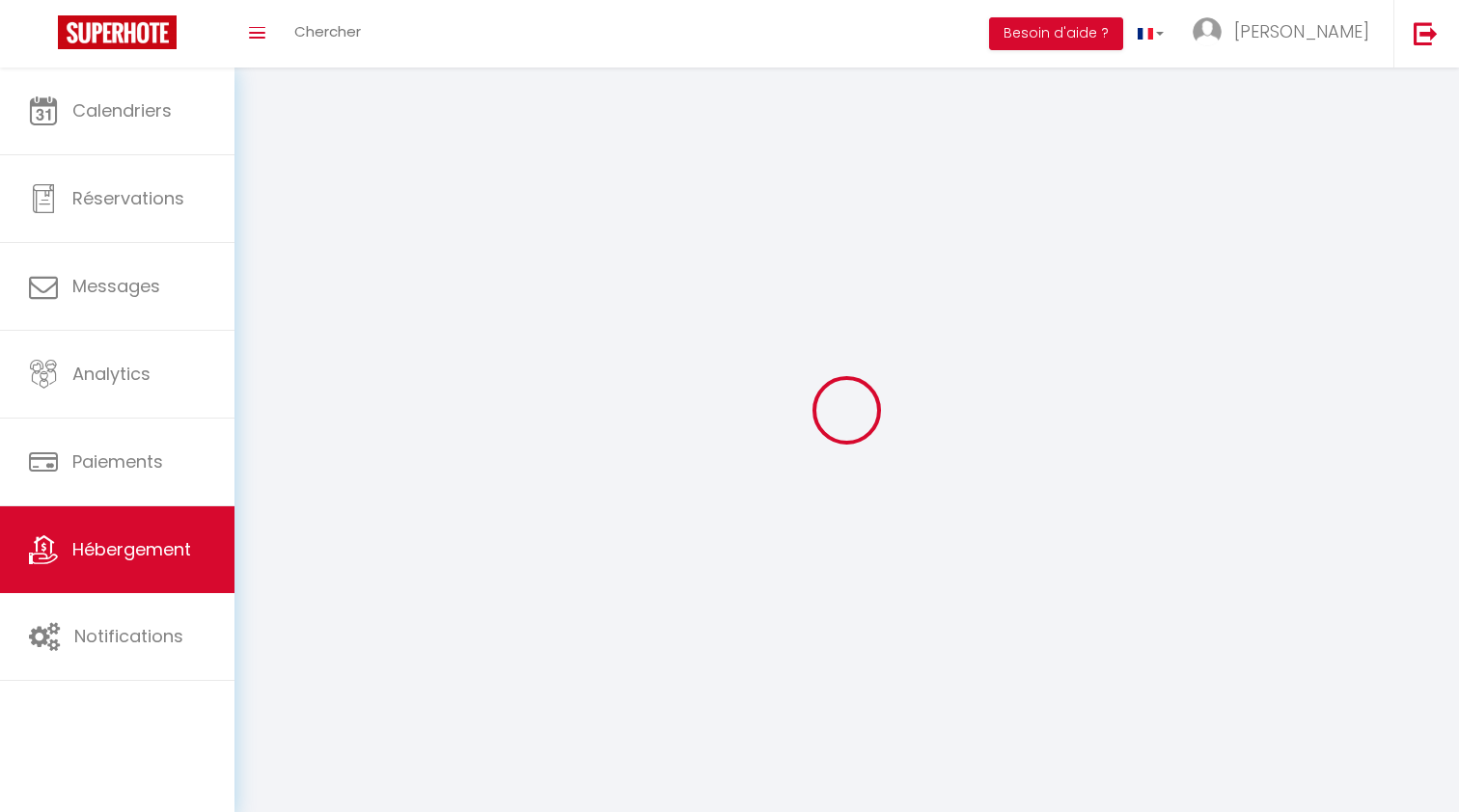
select select
checkbox input "false"
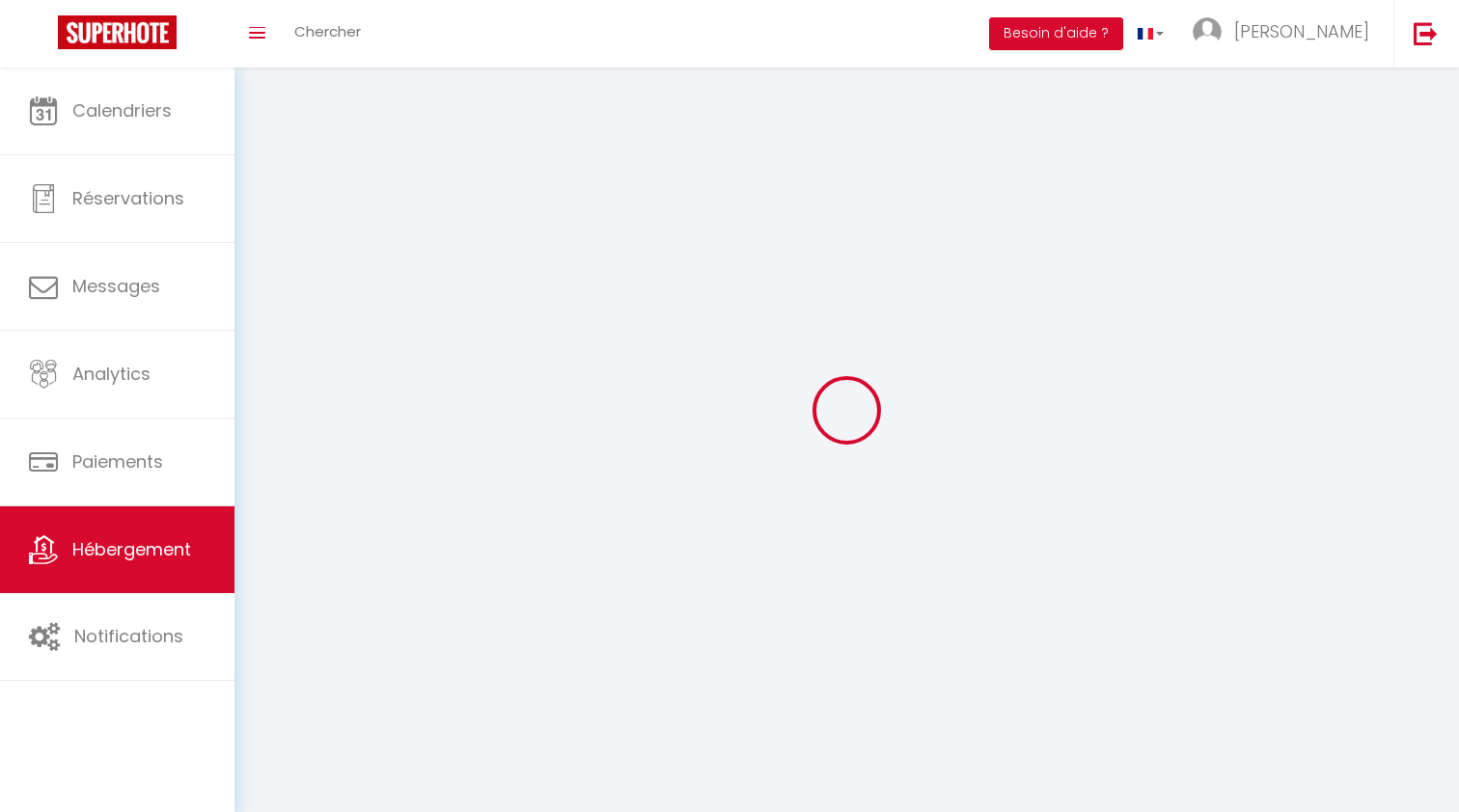
checkbox input "false"
select select
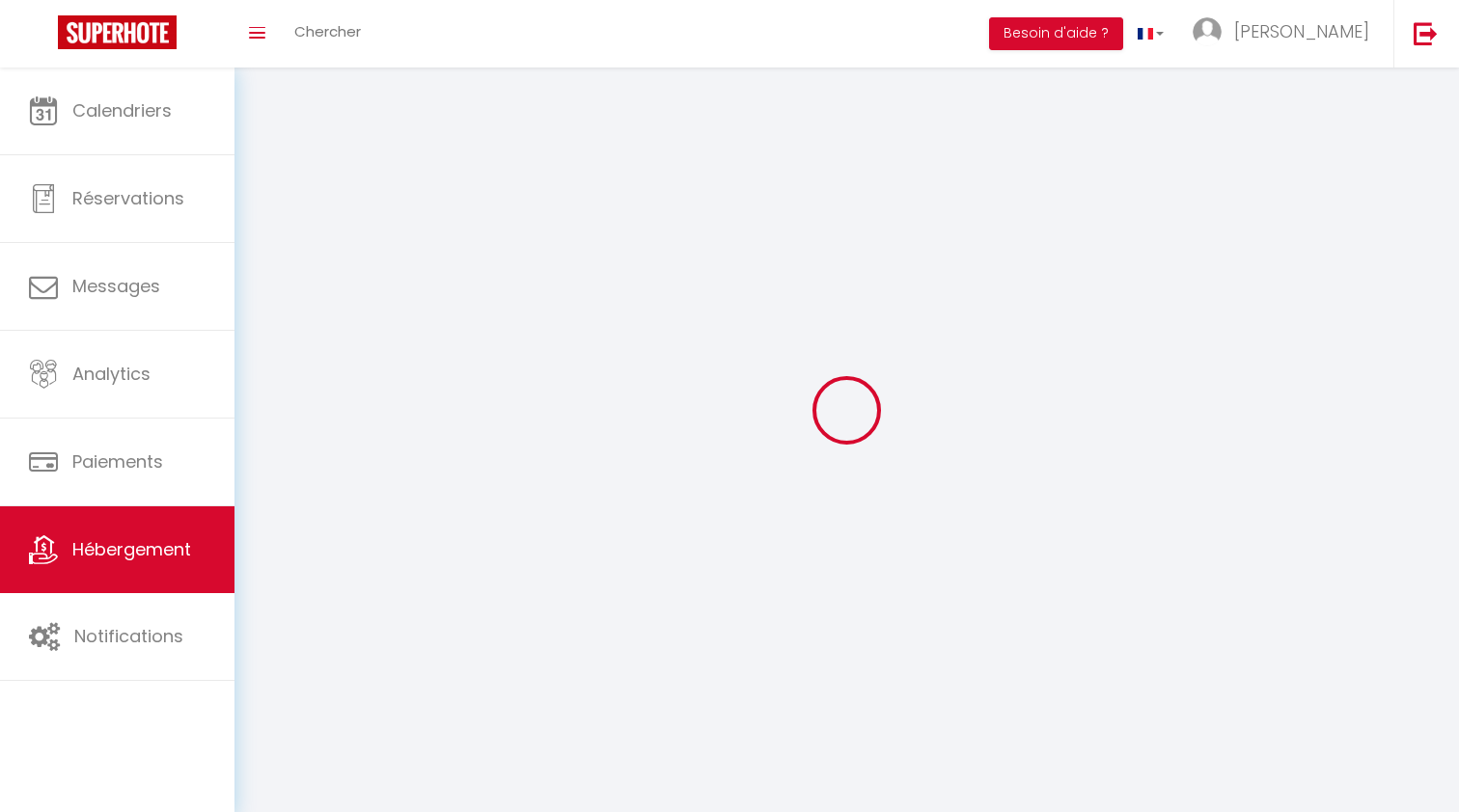
select select
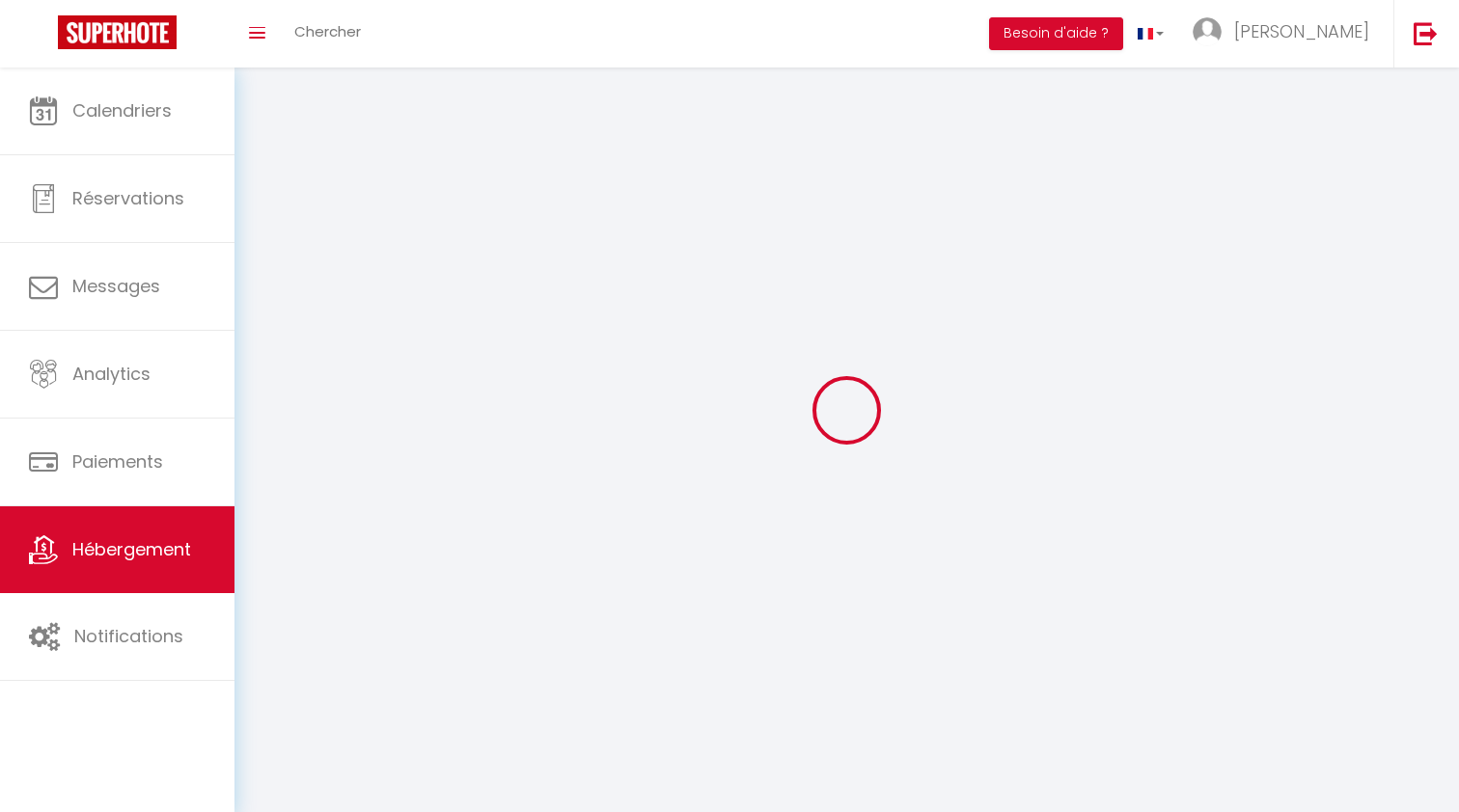
checkbox input "false"
select select
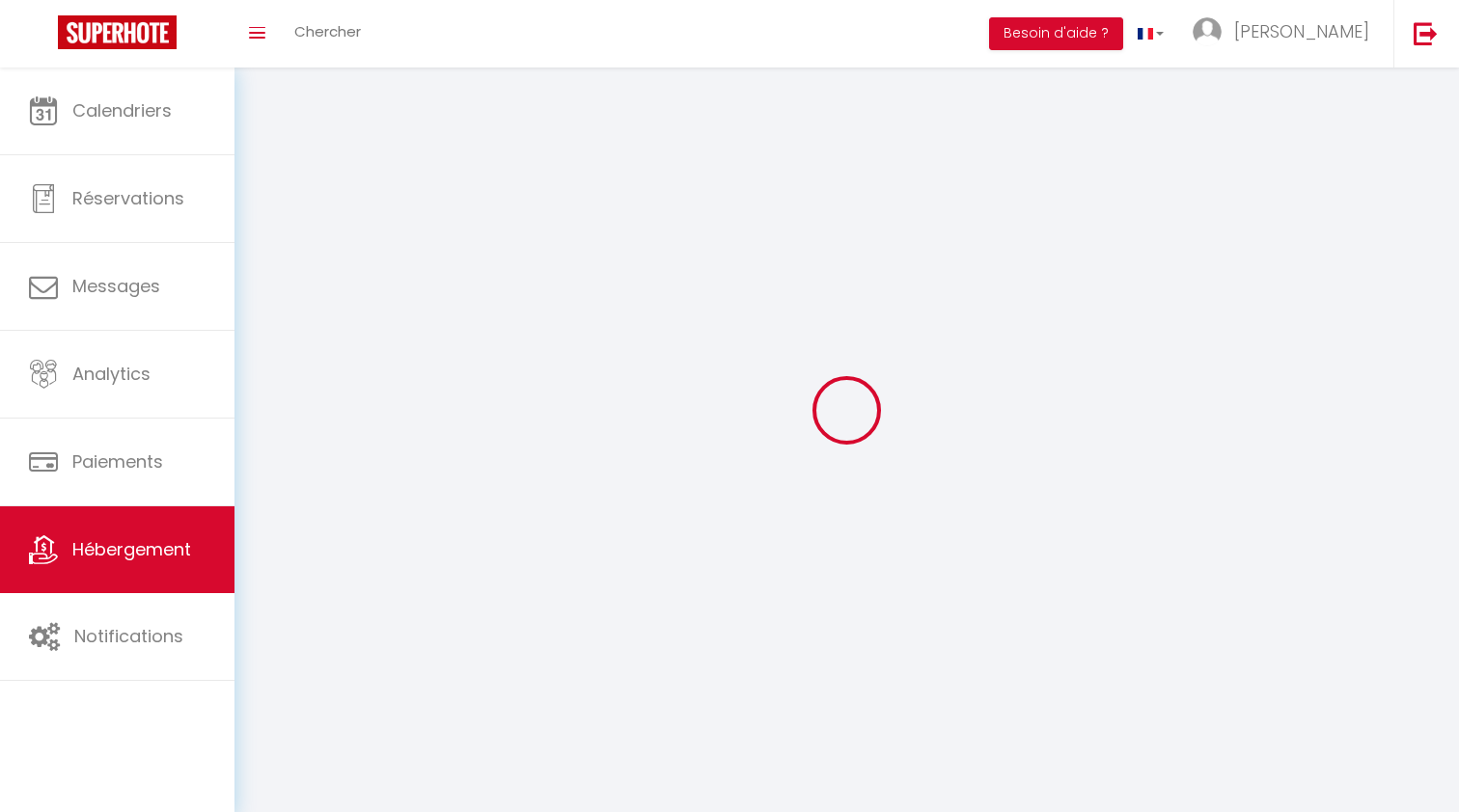
select select
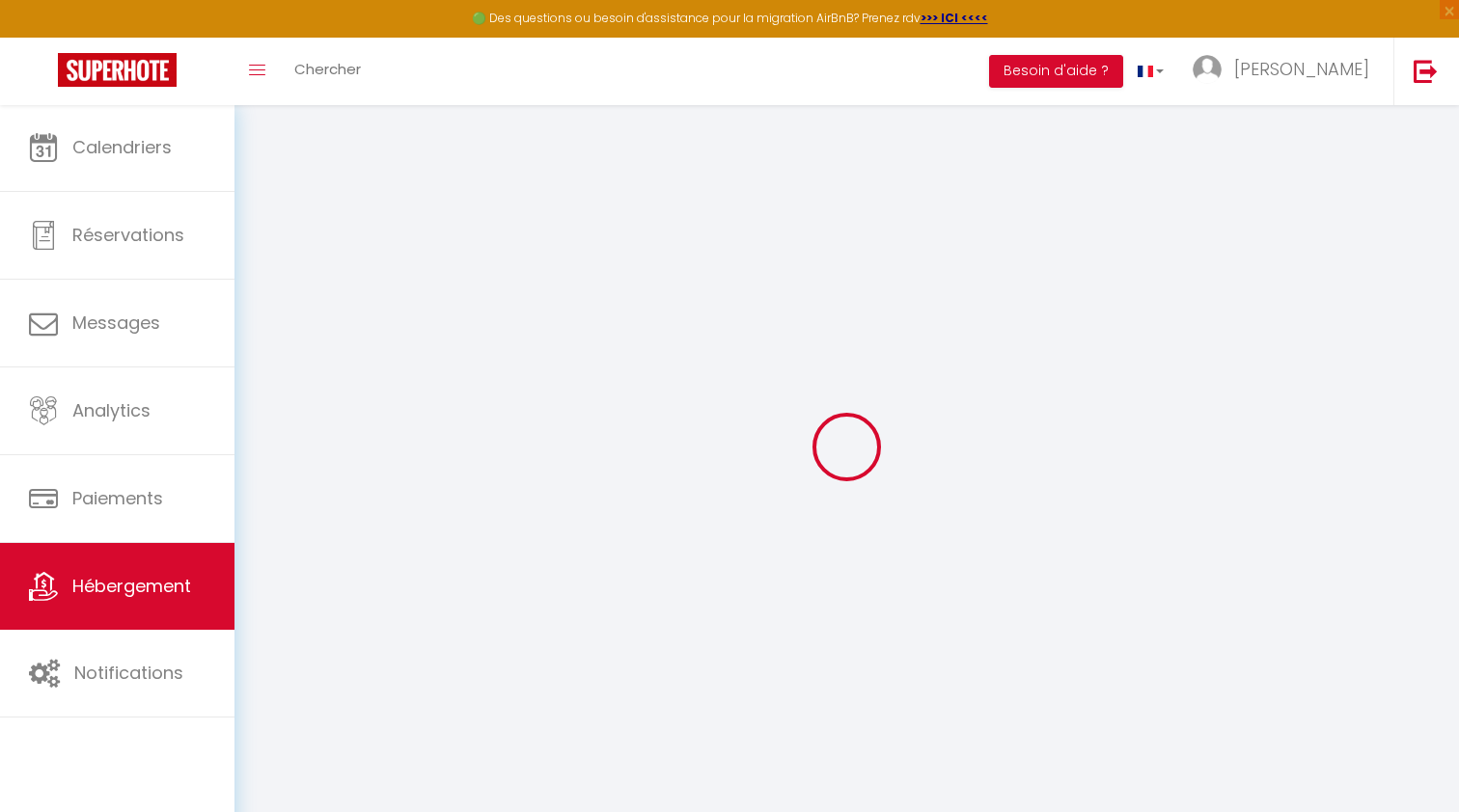
select select
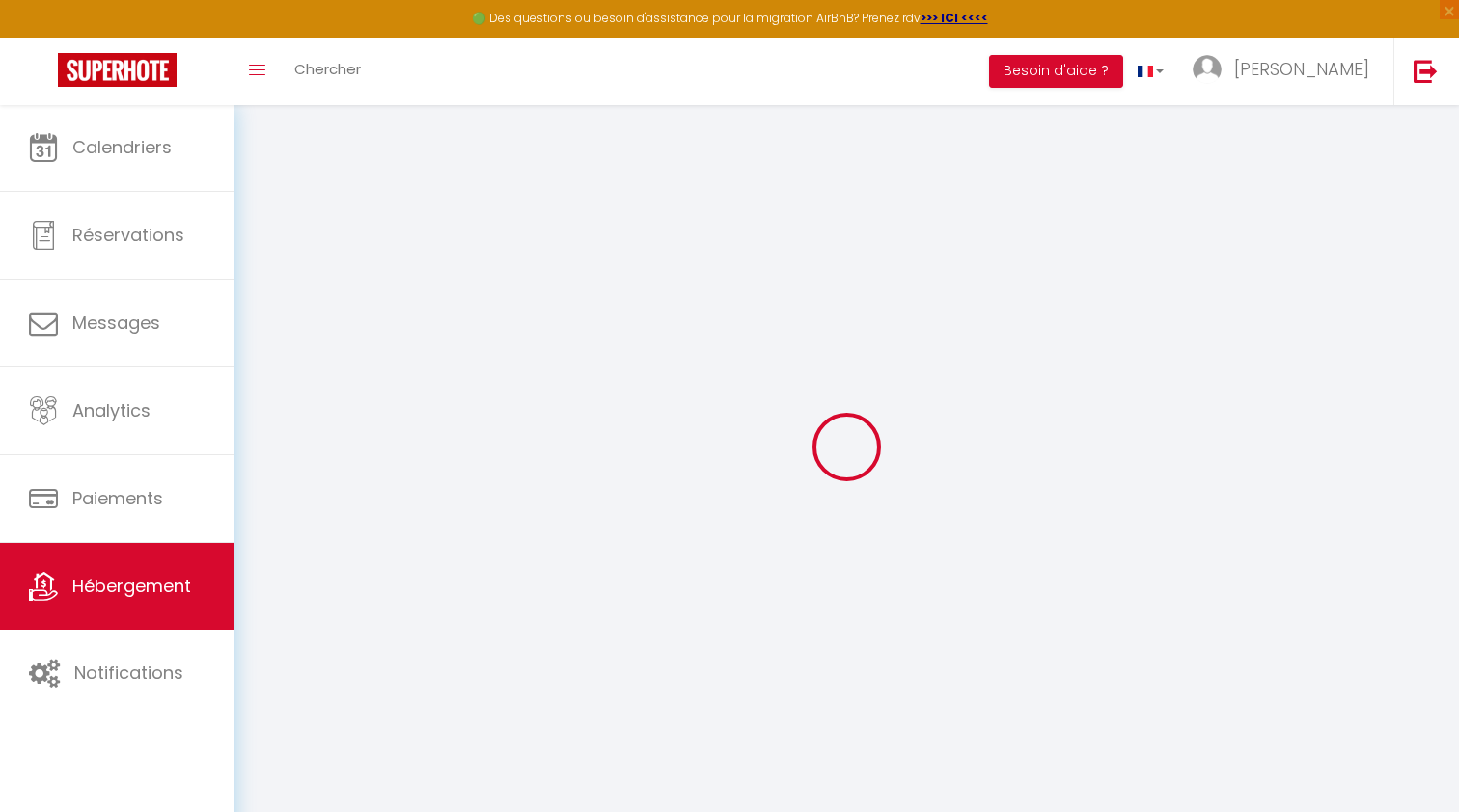
select select
checkbox input "false"
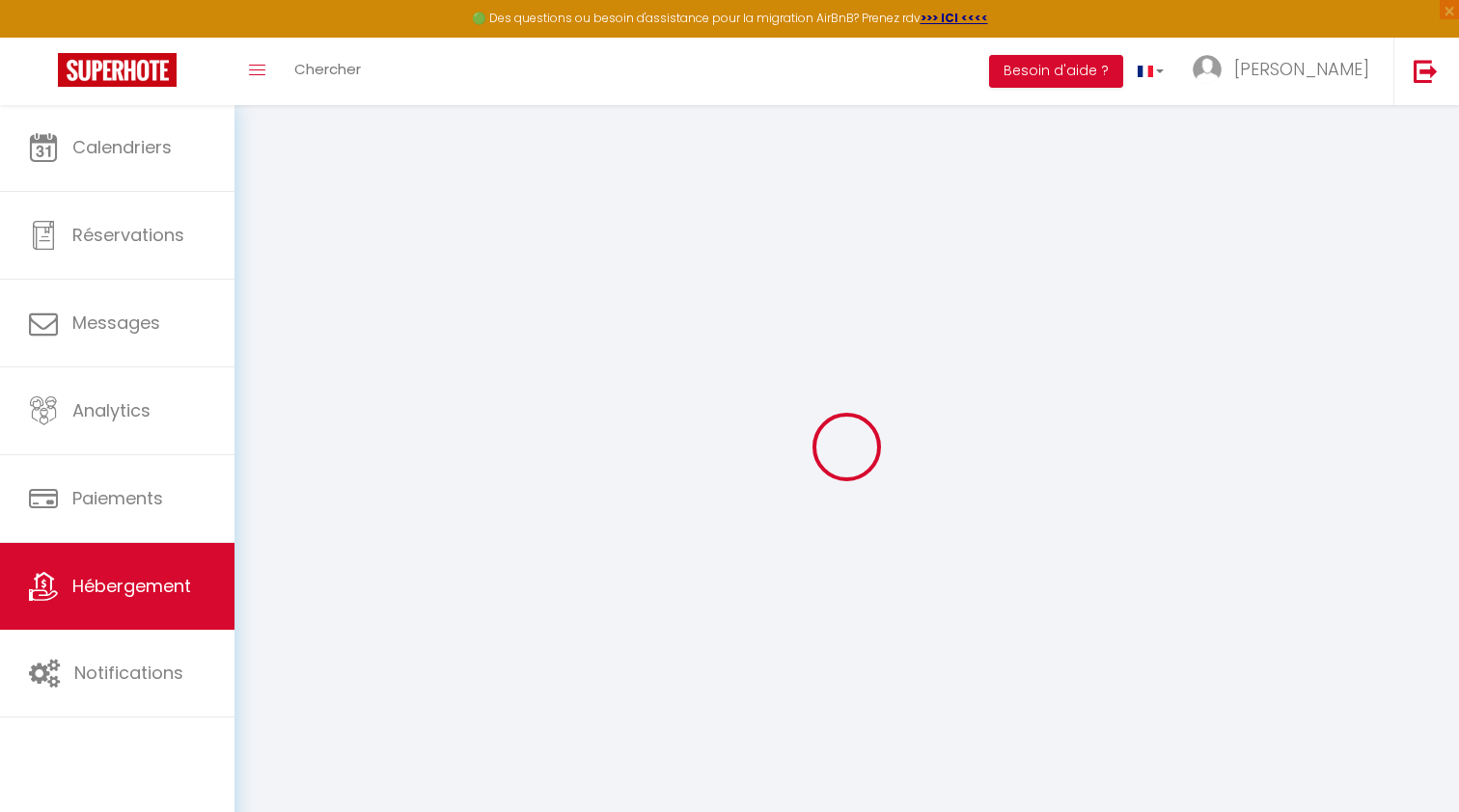
select select
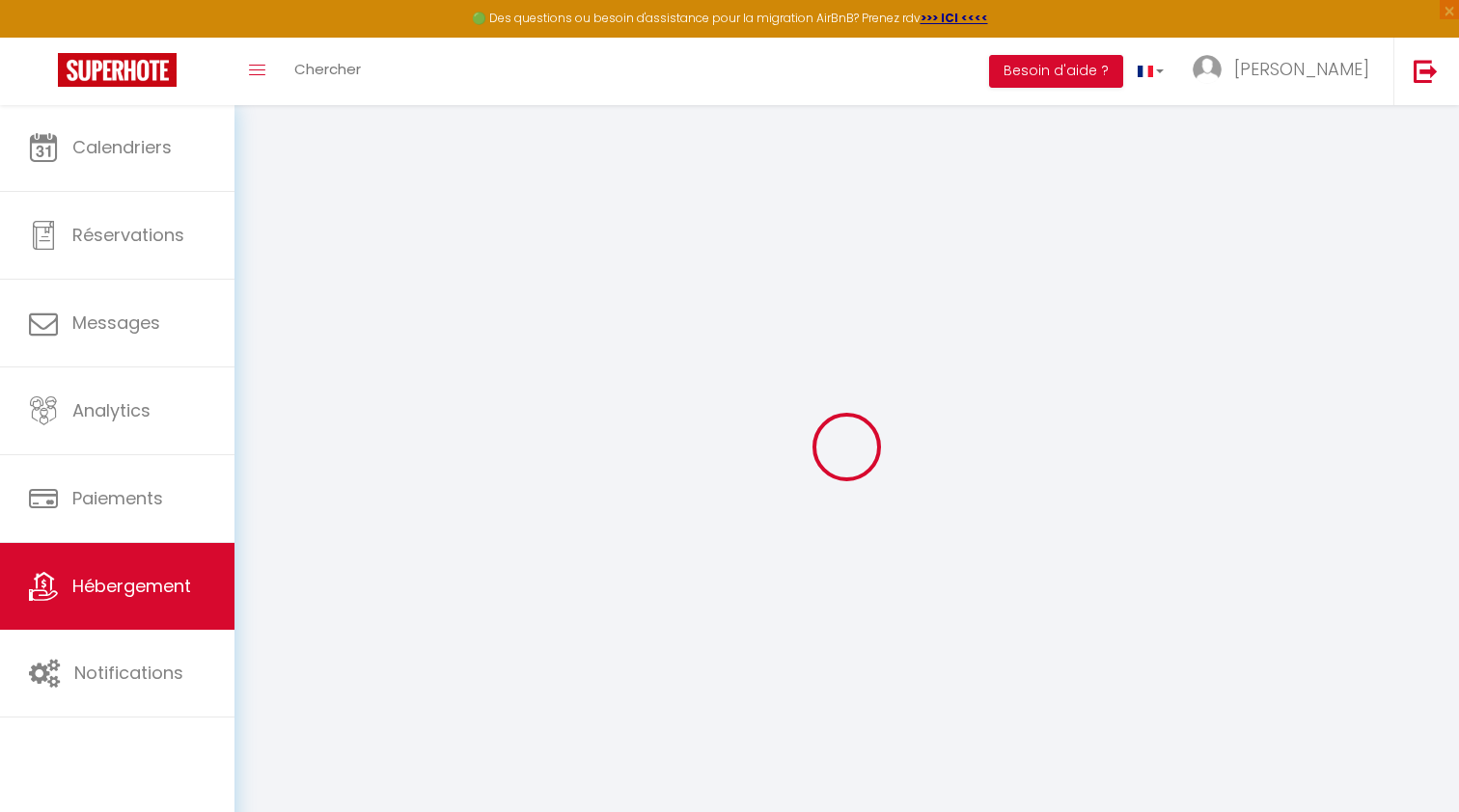
select select
checkbox input "false"
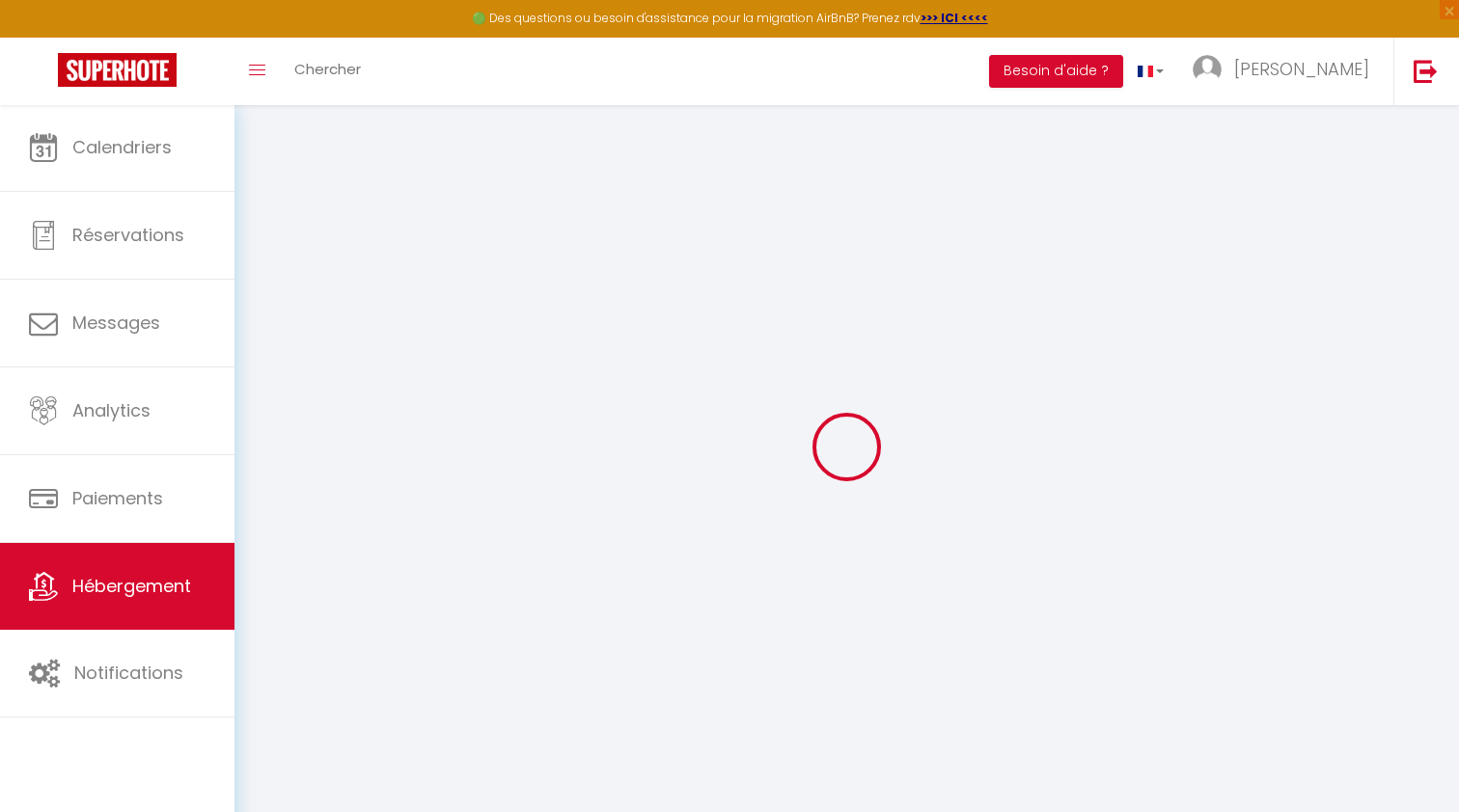
checkbox input "false"
select select
type input "Montévrain"
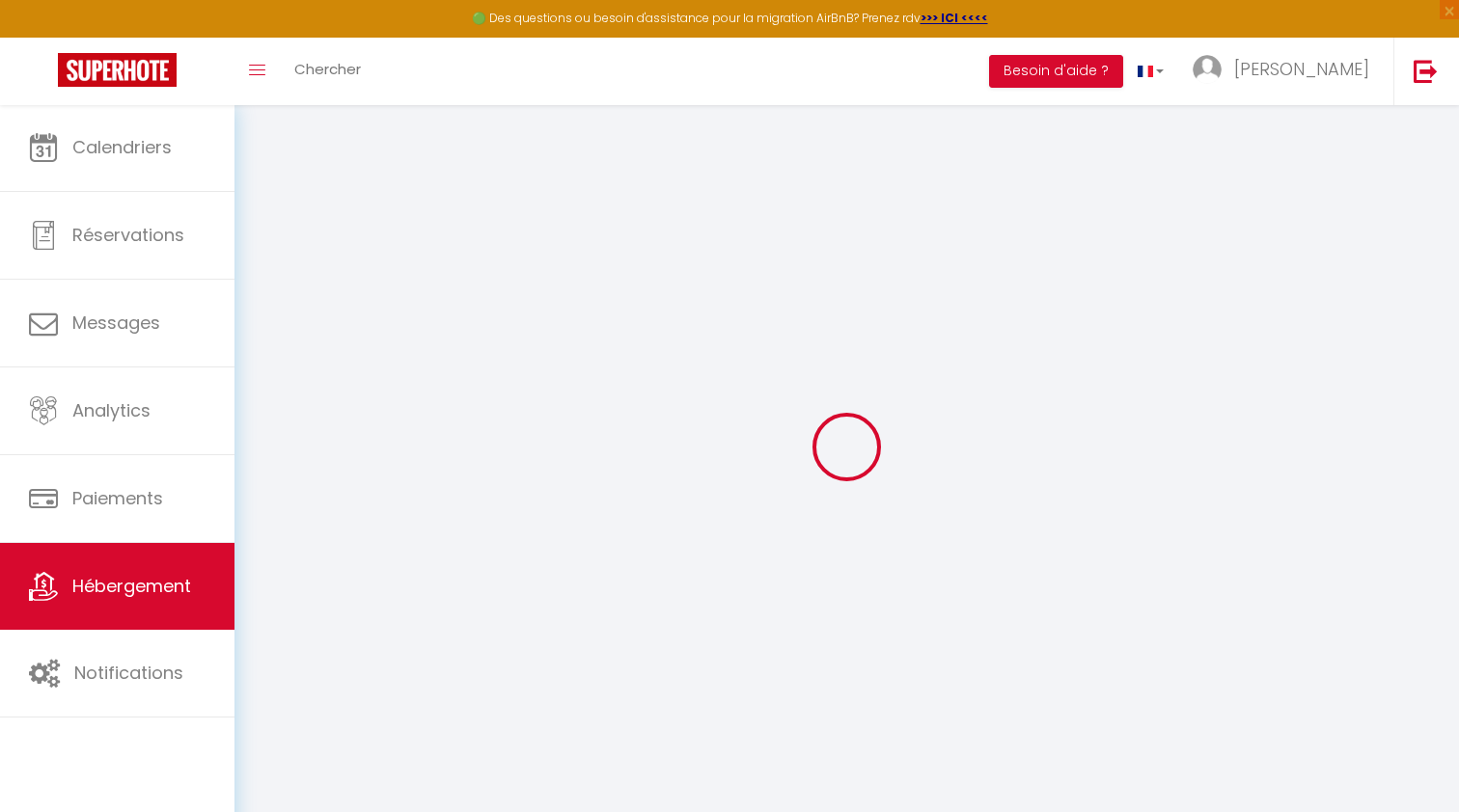
type input "Dany"
type input "[STREET_ADDRESS]"
type input "77144"
type input "Montévrain"
select select "14"
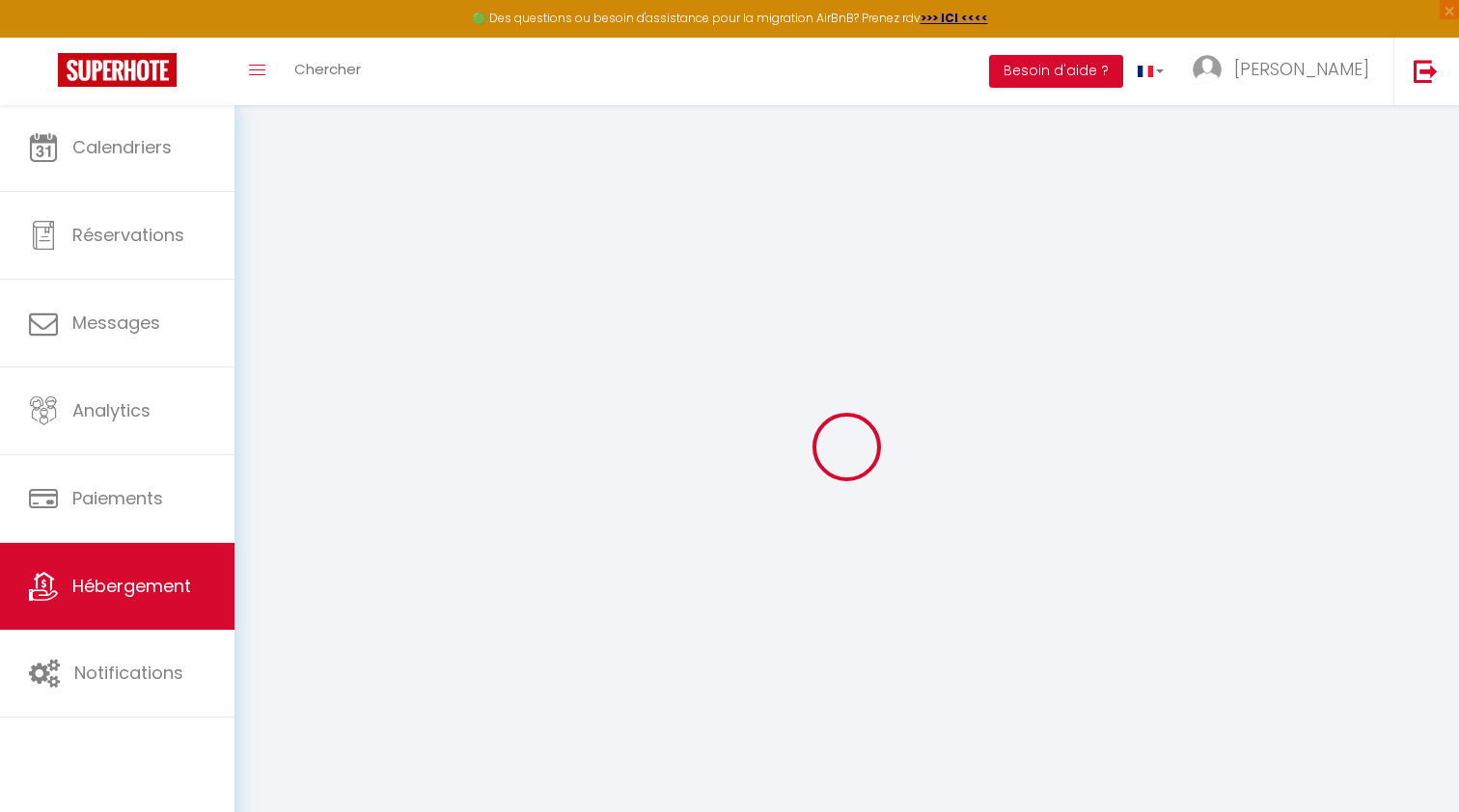
select select "7"
select select "4"
select select "2"
type input "149"
type input "20"
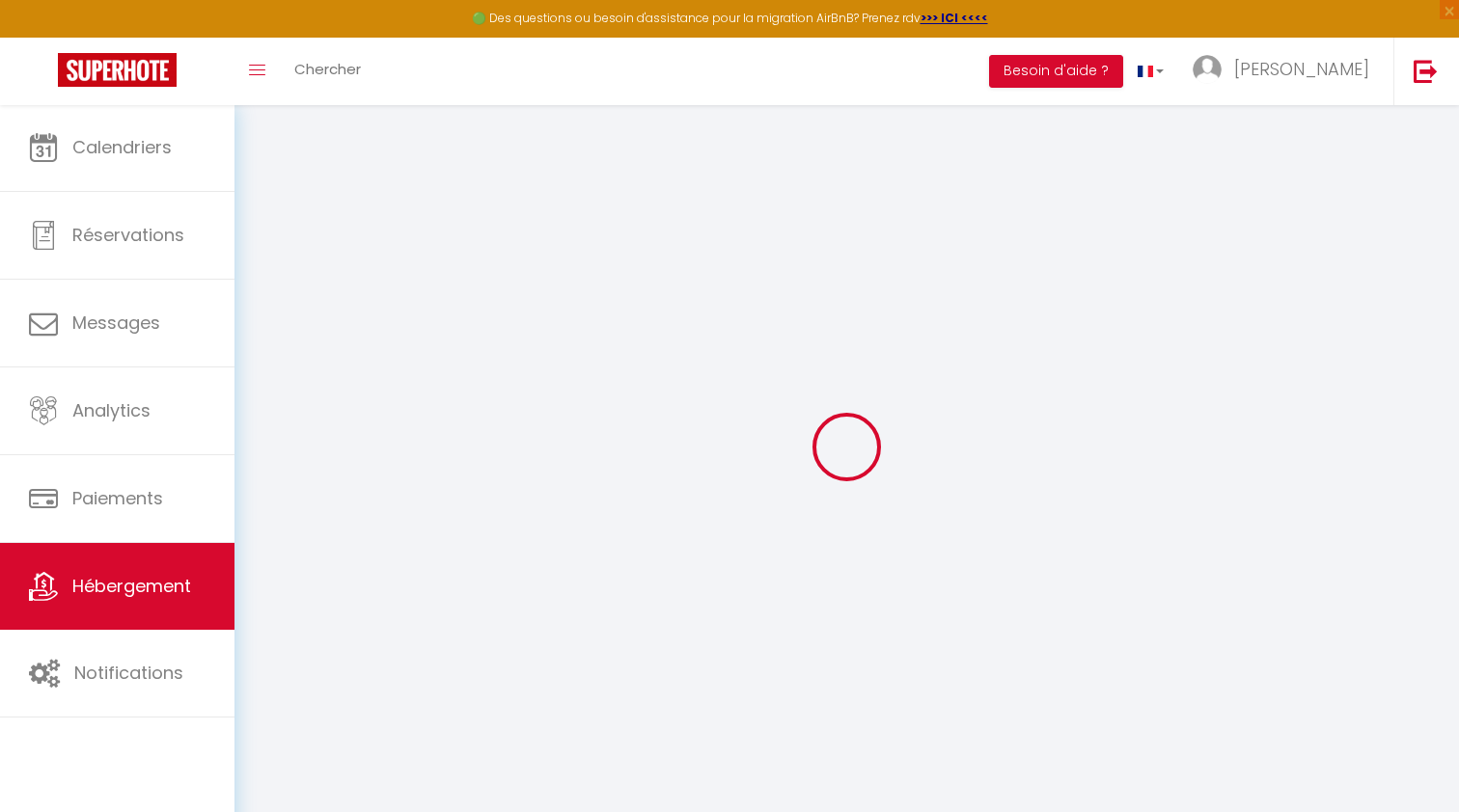
type input "119"
type input "800"
select select
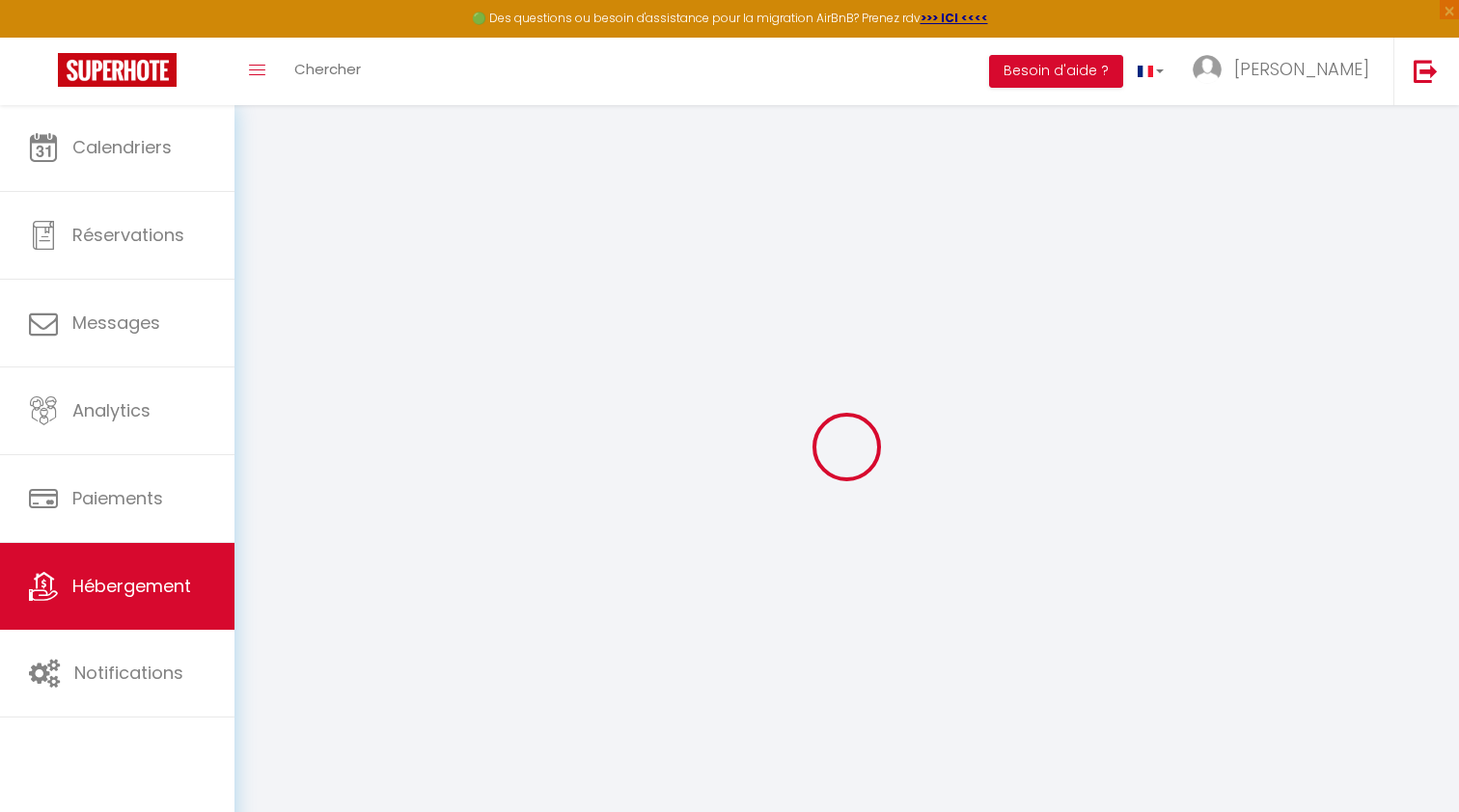
select select
type input "[STREET_ADDRESS]"
type input "77144"
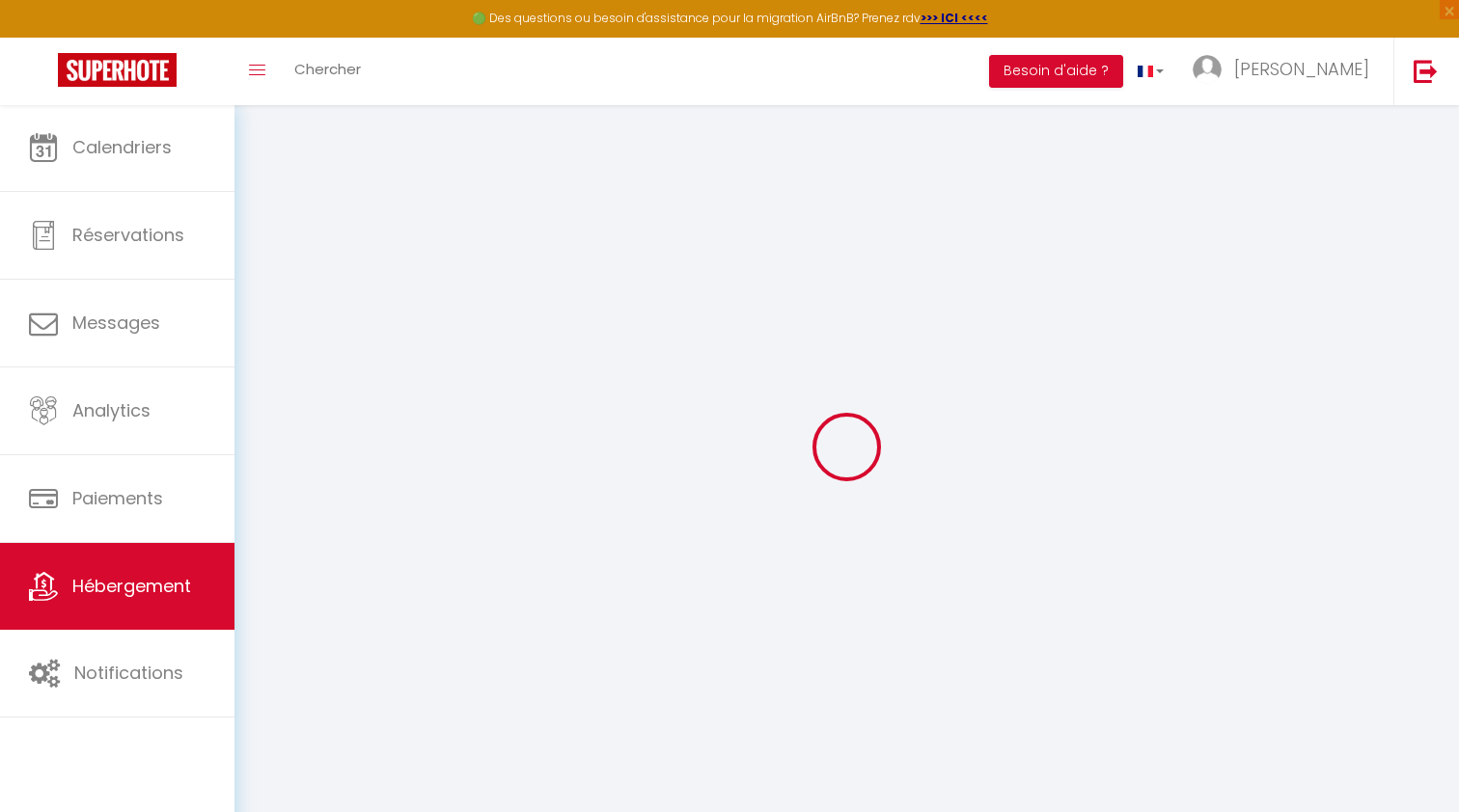
type input "Montévrain"
type input "[EMAIL_ADDRESS][DOMAIN_NAME]"
select select
checkbox input "false"
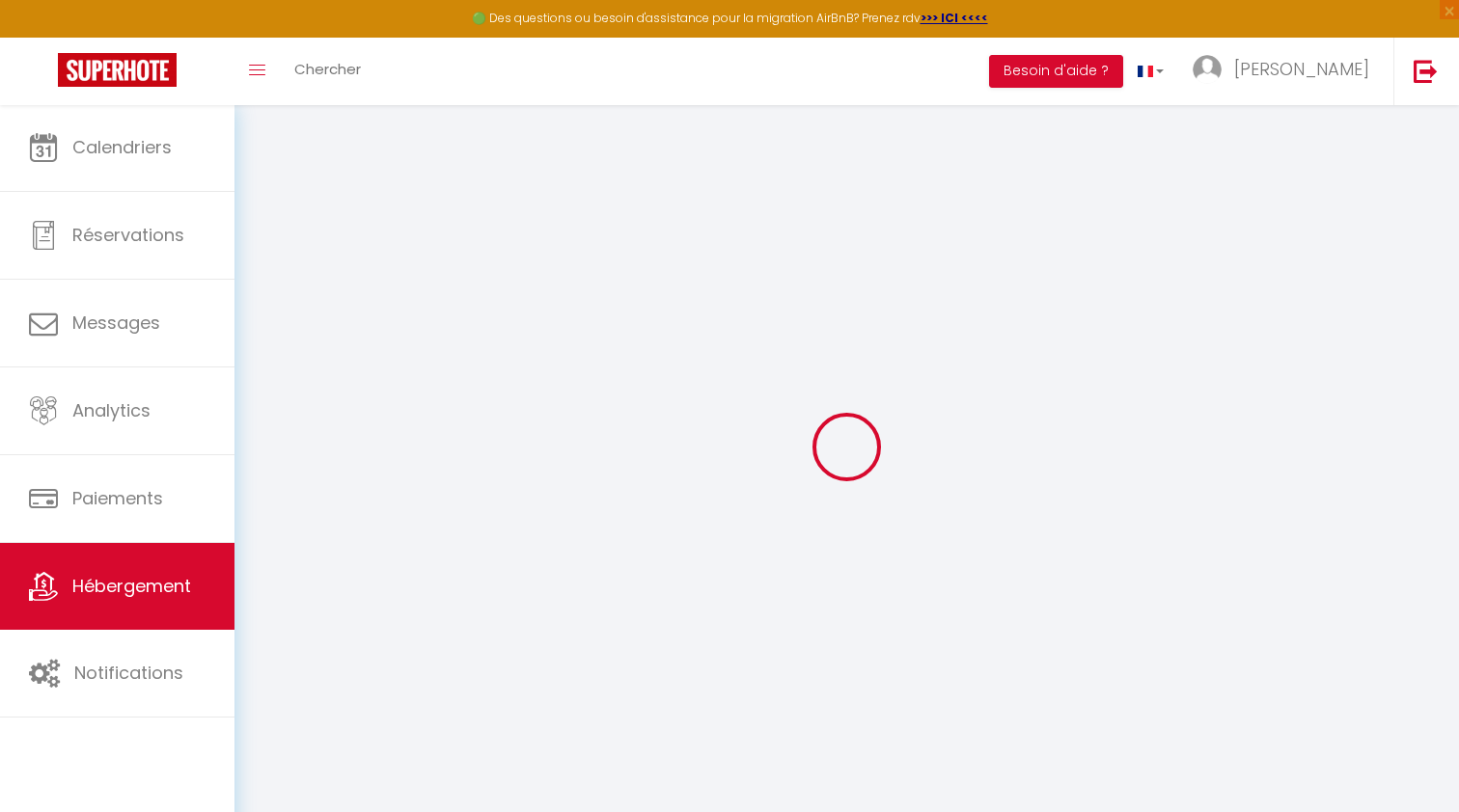
checkbox input "false"
type input "0"
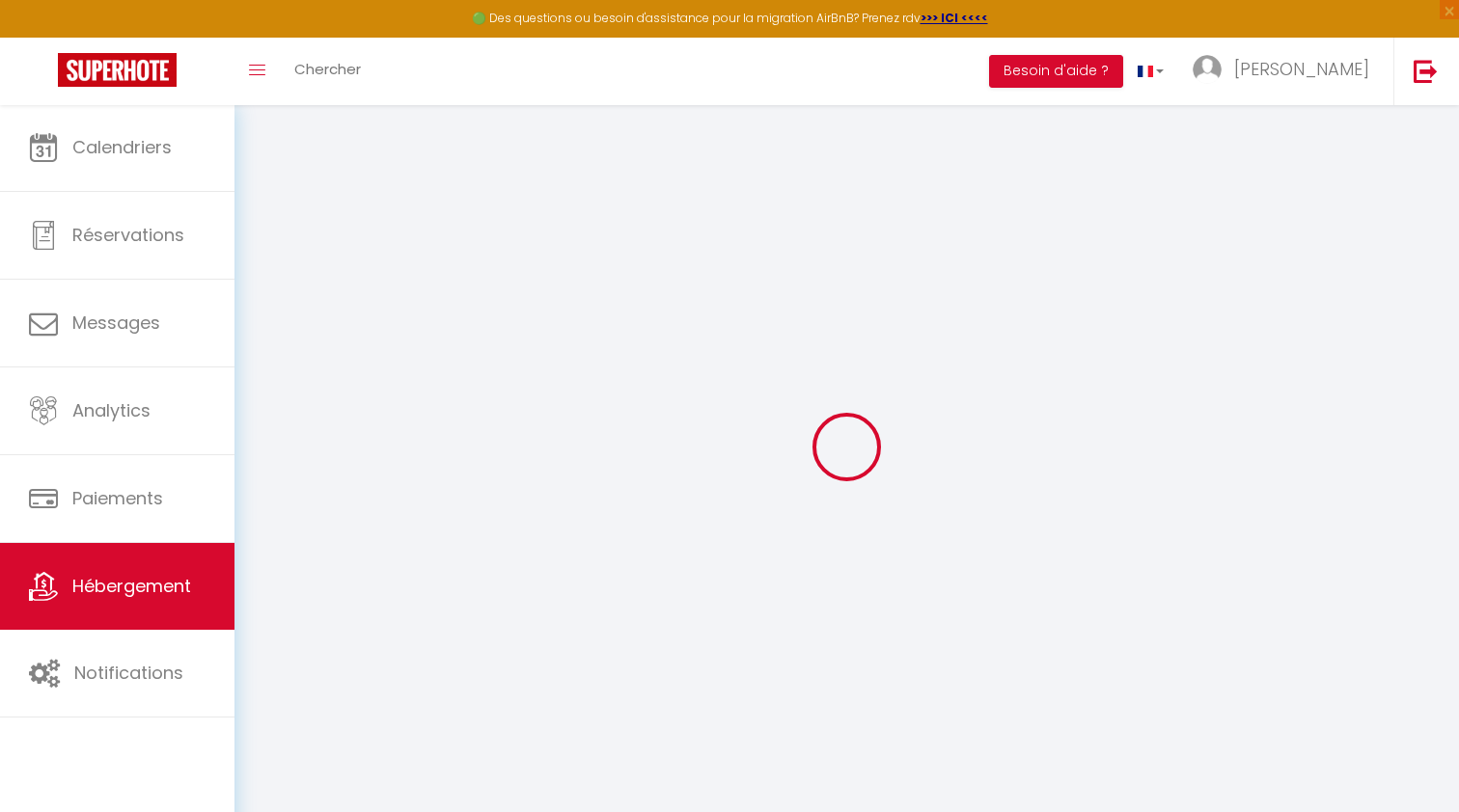
type input "0"
select select "+ 15 %"
select select "+ 20 %"
select select
checkbox input "false"
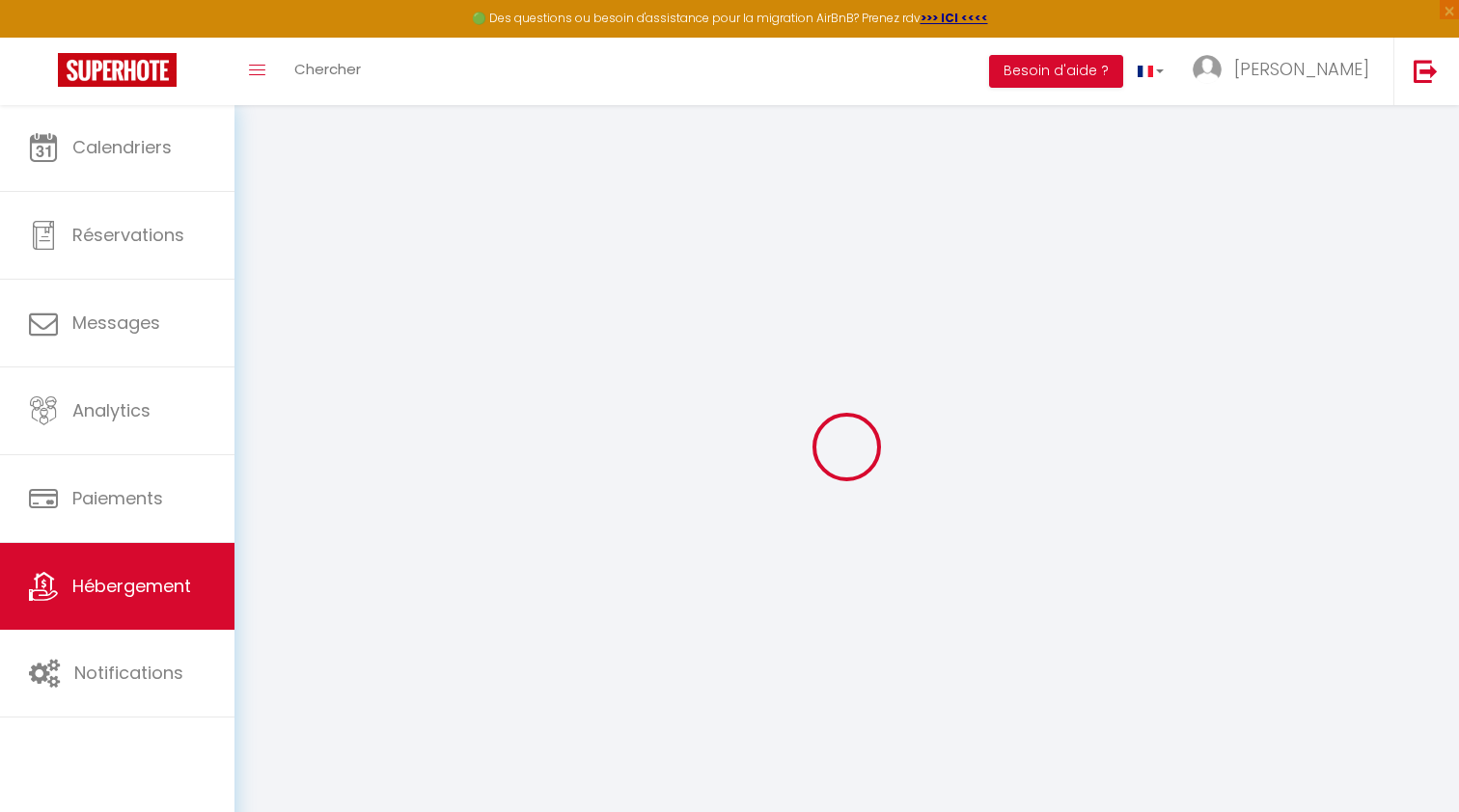
checkbox input "false"
select select "16:00"
select select "23:45"
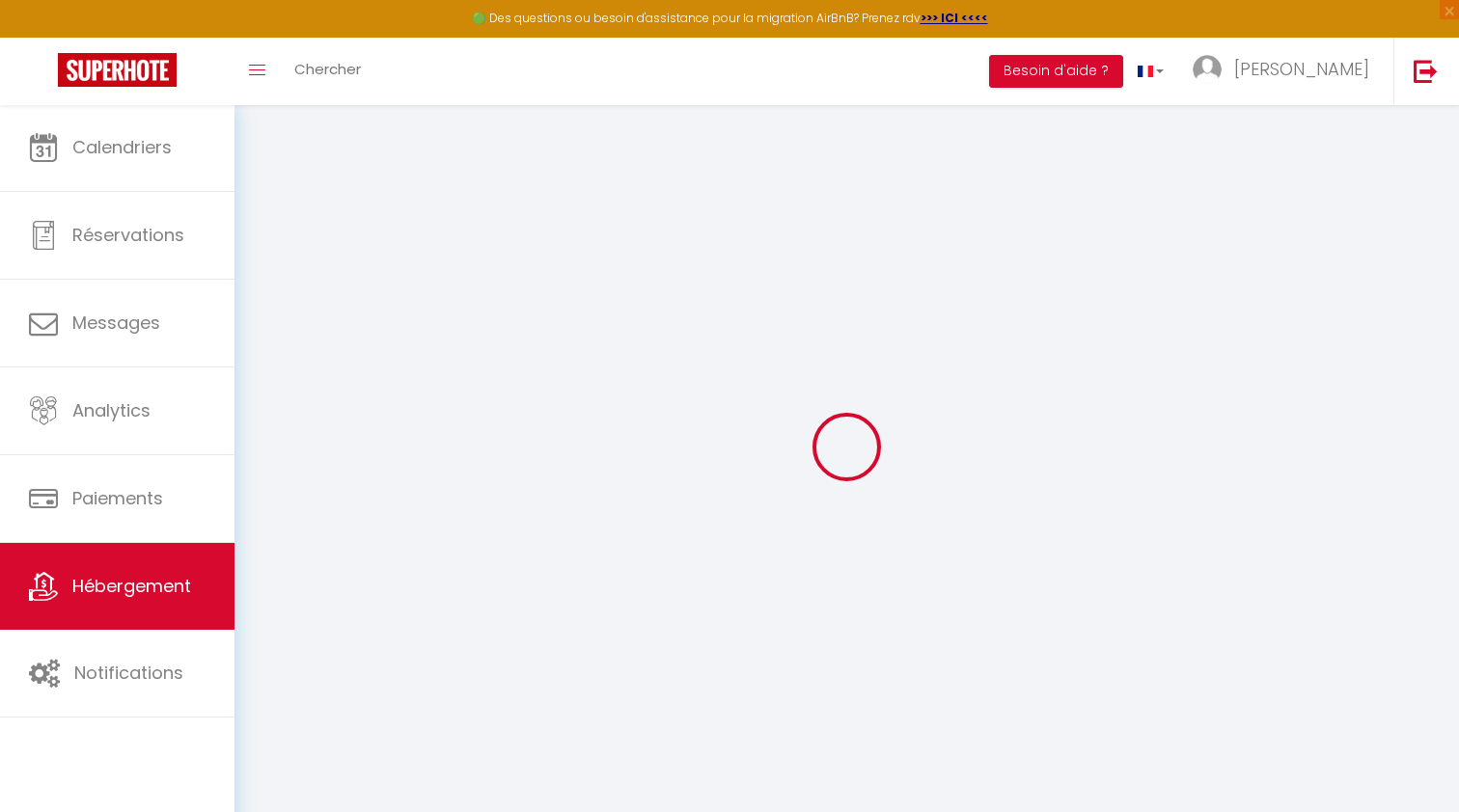
select select "10:00"
select select "30"
select select "120"
select select "12:00"
select select "1"
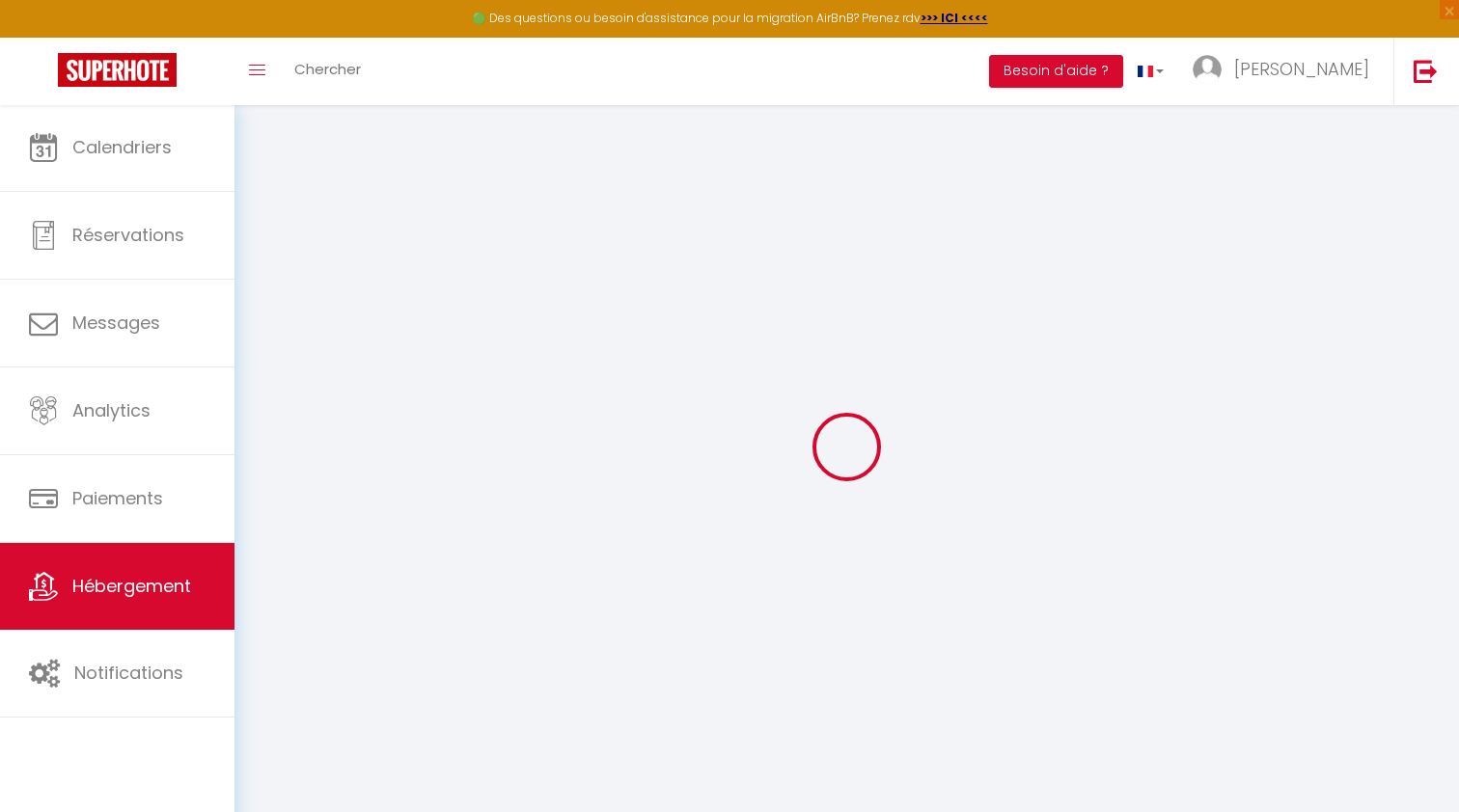
select select "EUR"
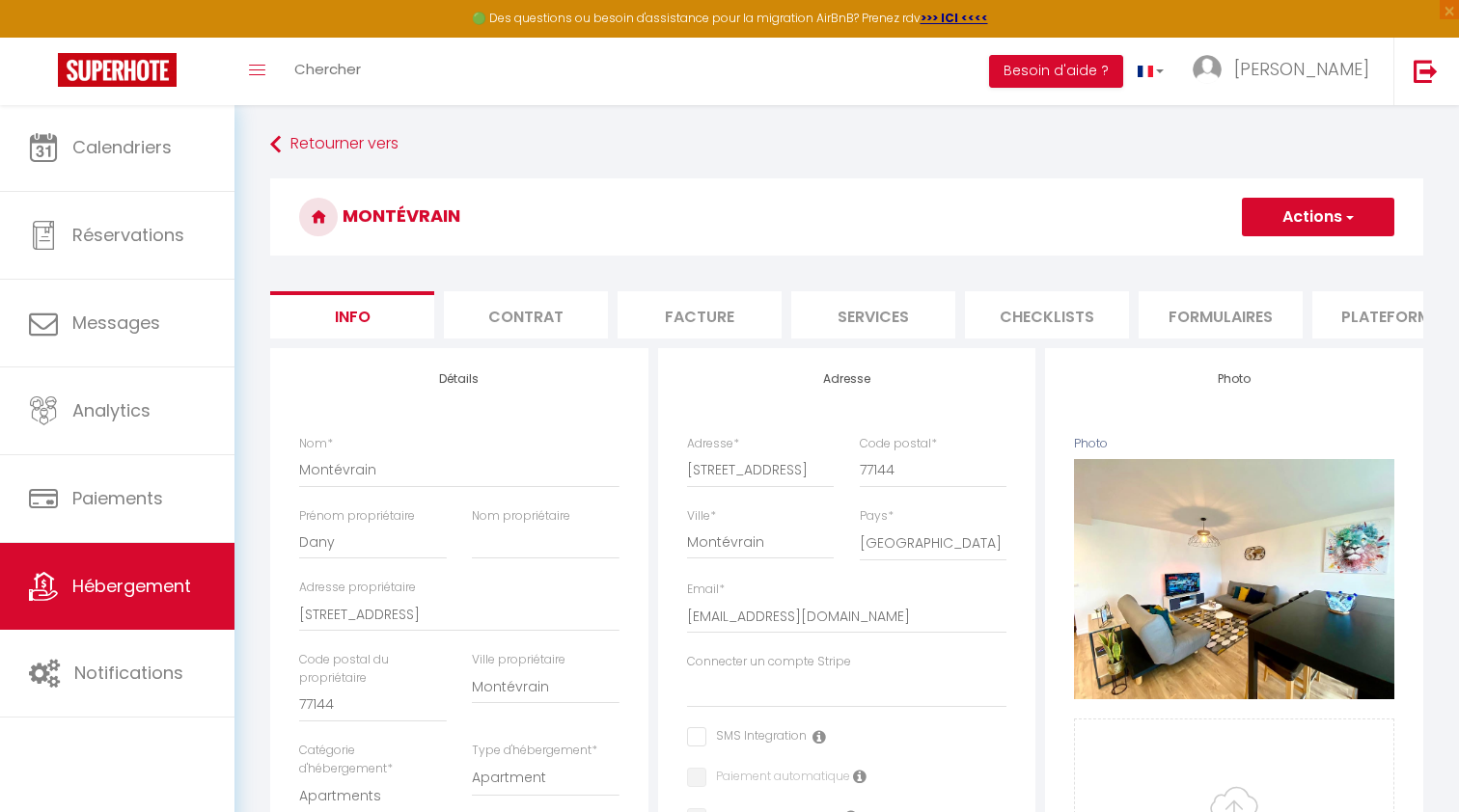
click at [1057, 325] on li "Checklists" at bounding box center [1046, 315] width 164 height 47
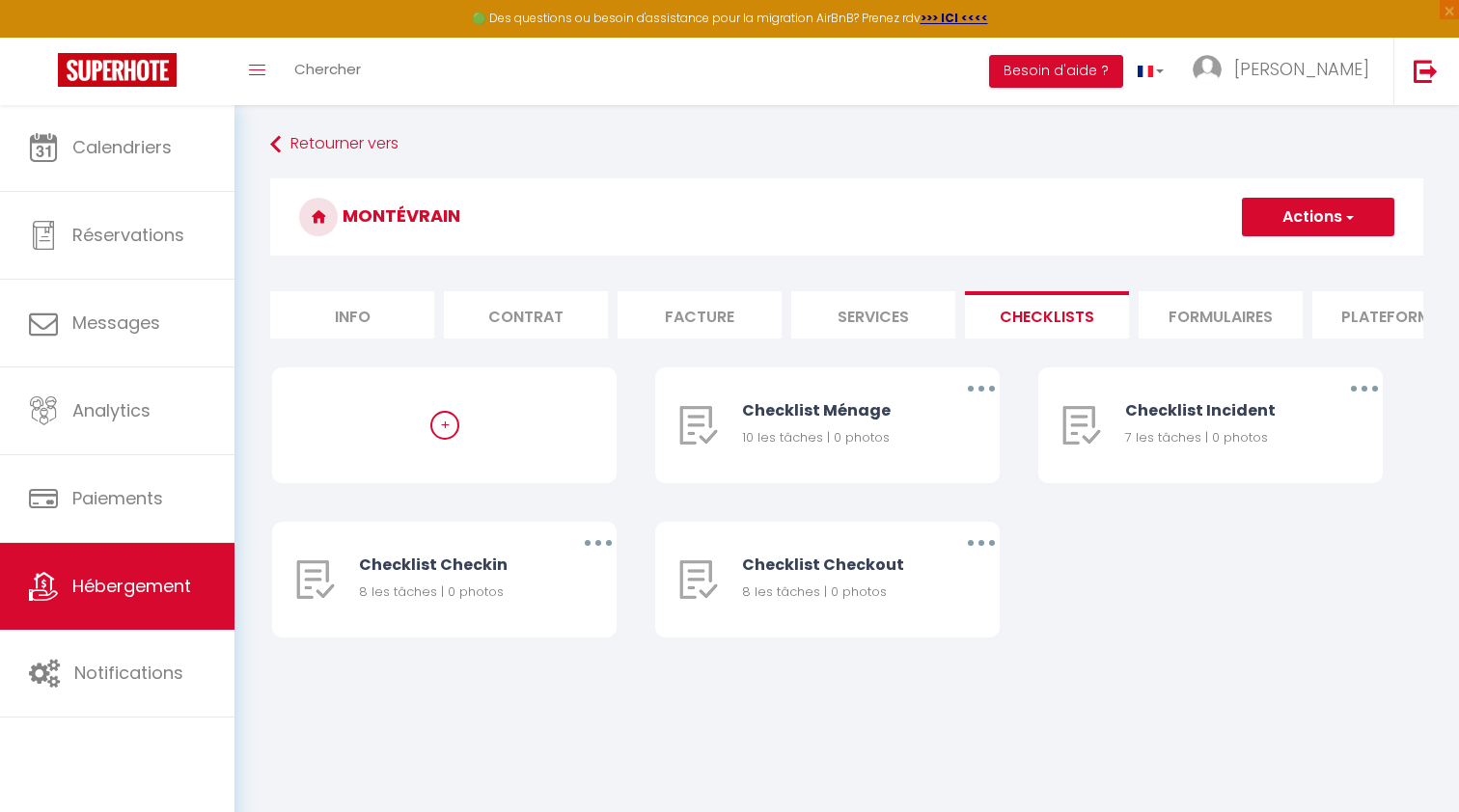
click at [1357, 323] on li "Plateformes" at bounding box center [1393, 315] width 164 height 47
select select
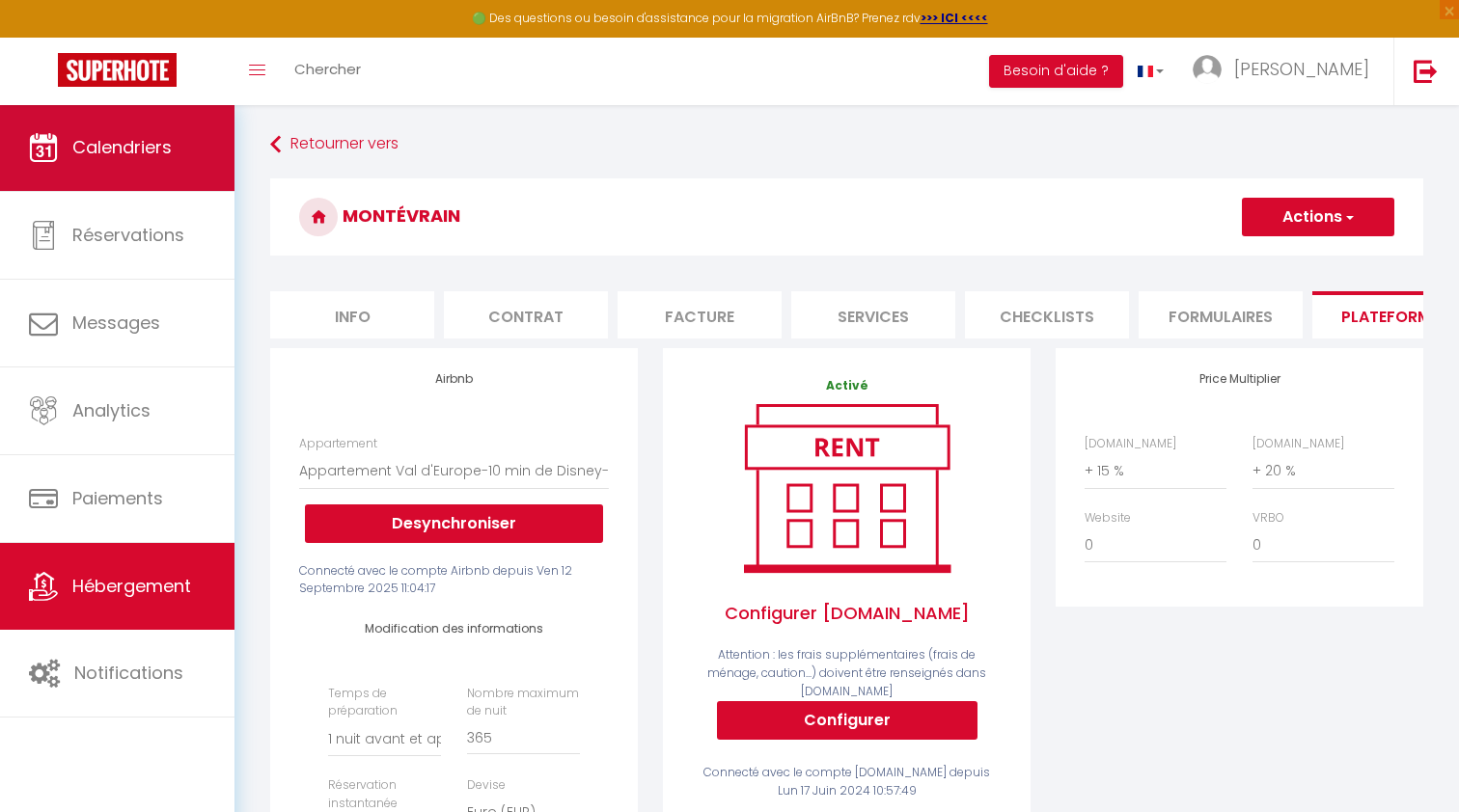
click at [135, 154] on span "Calendriers" at bounding box center [122, 147] width 99 height 25
